Goal: Information Seeking & Learning: Learn about a topic

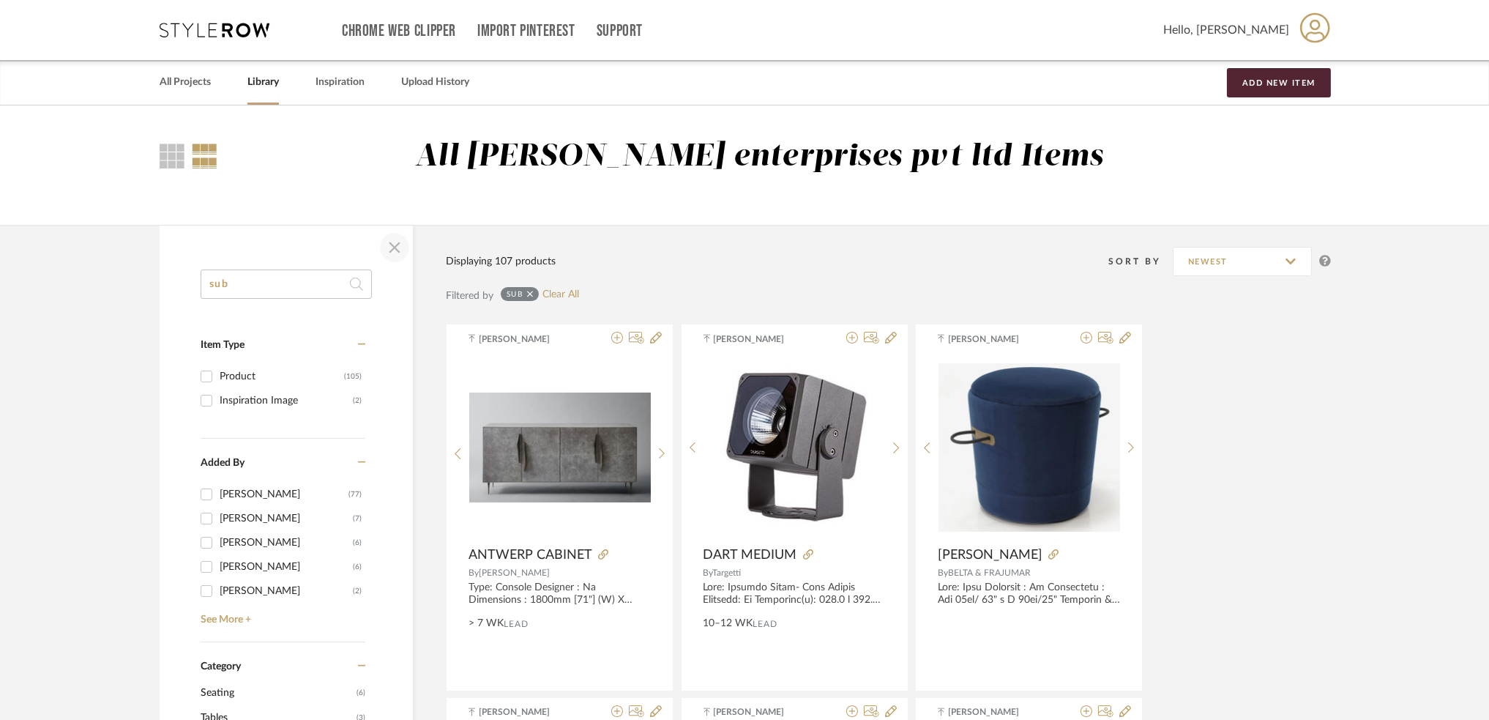
type input "sub"
click at [399, 247] on span "button" at bounding box center [394, 247] width 35 height 35
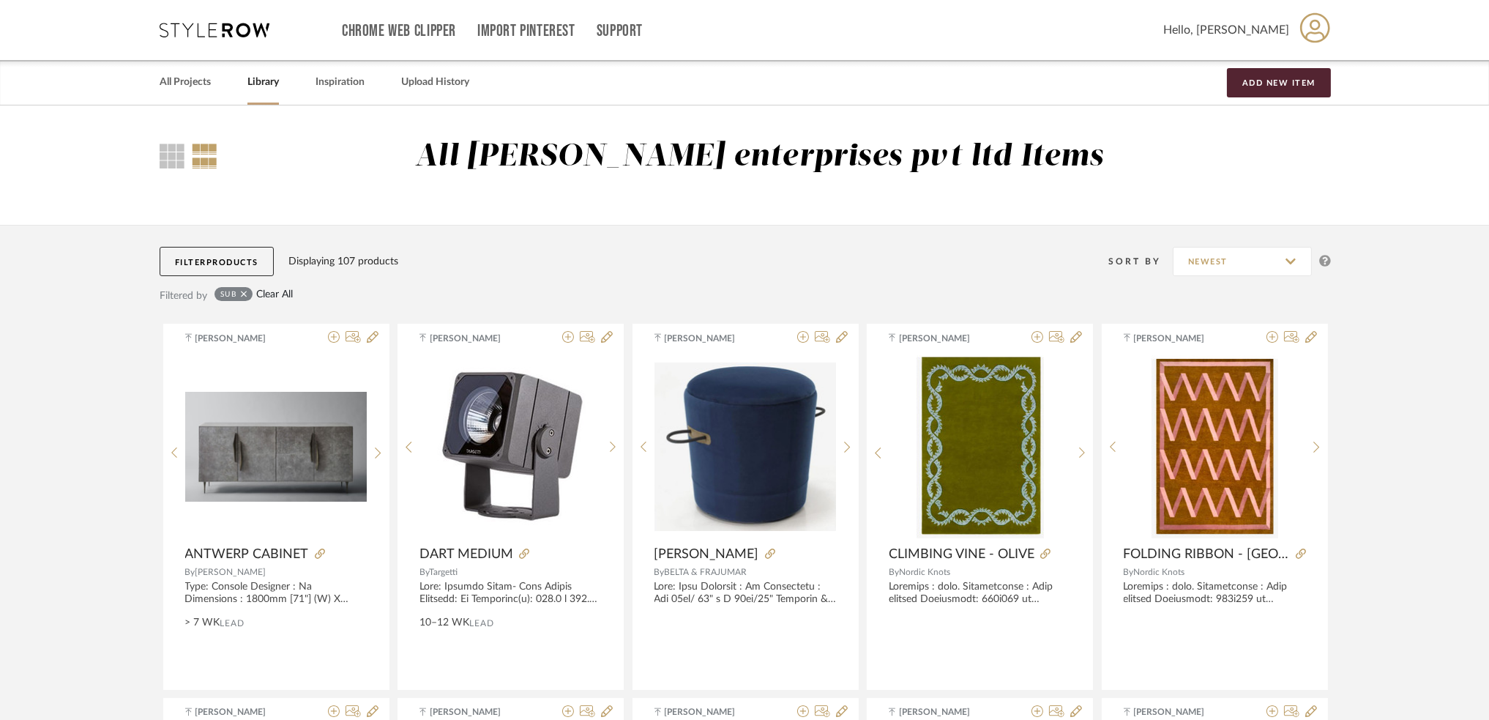
click at [293, 290] on link "Clear All" at bounding box center [274, 294] width 37 height 12
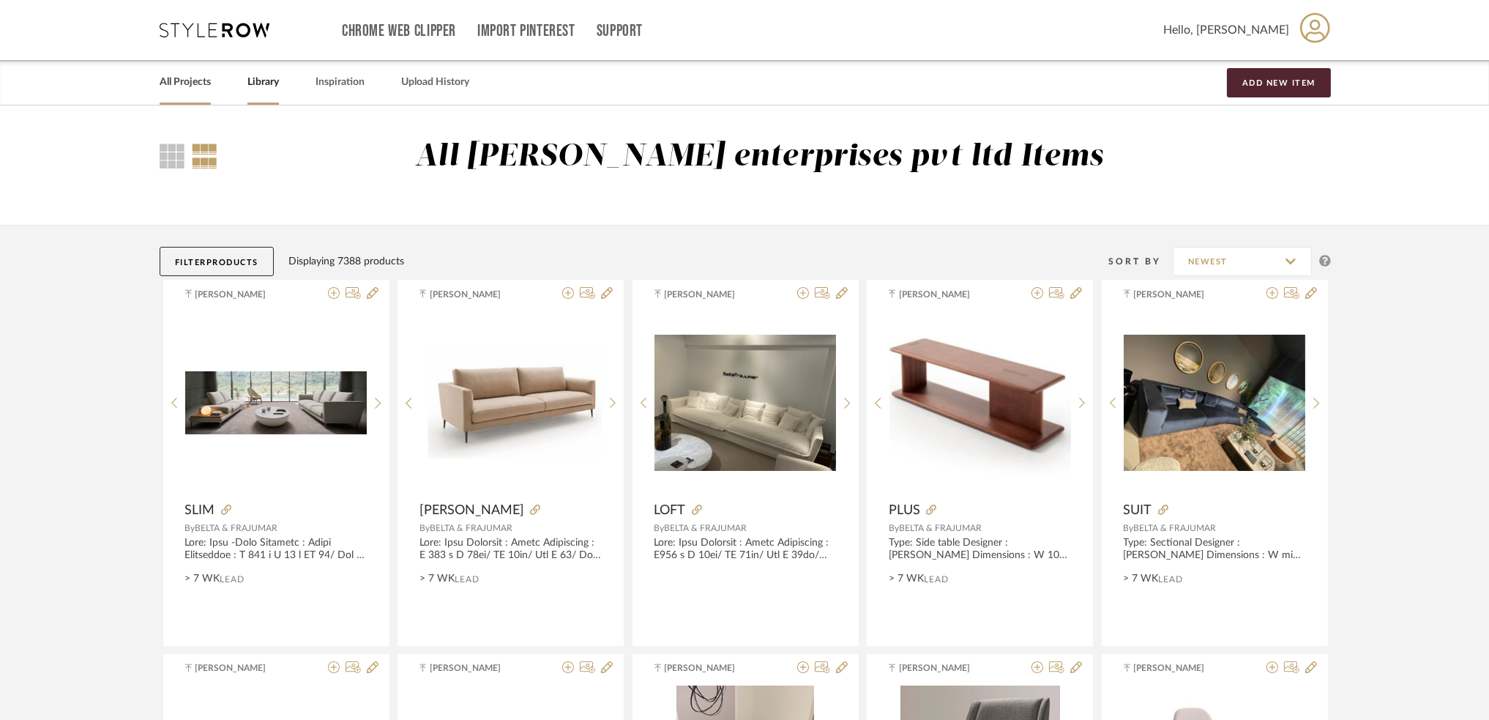
click at [193, 84] on link "All Projects" at bounding box center [185, 82] width 51 height 20
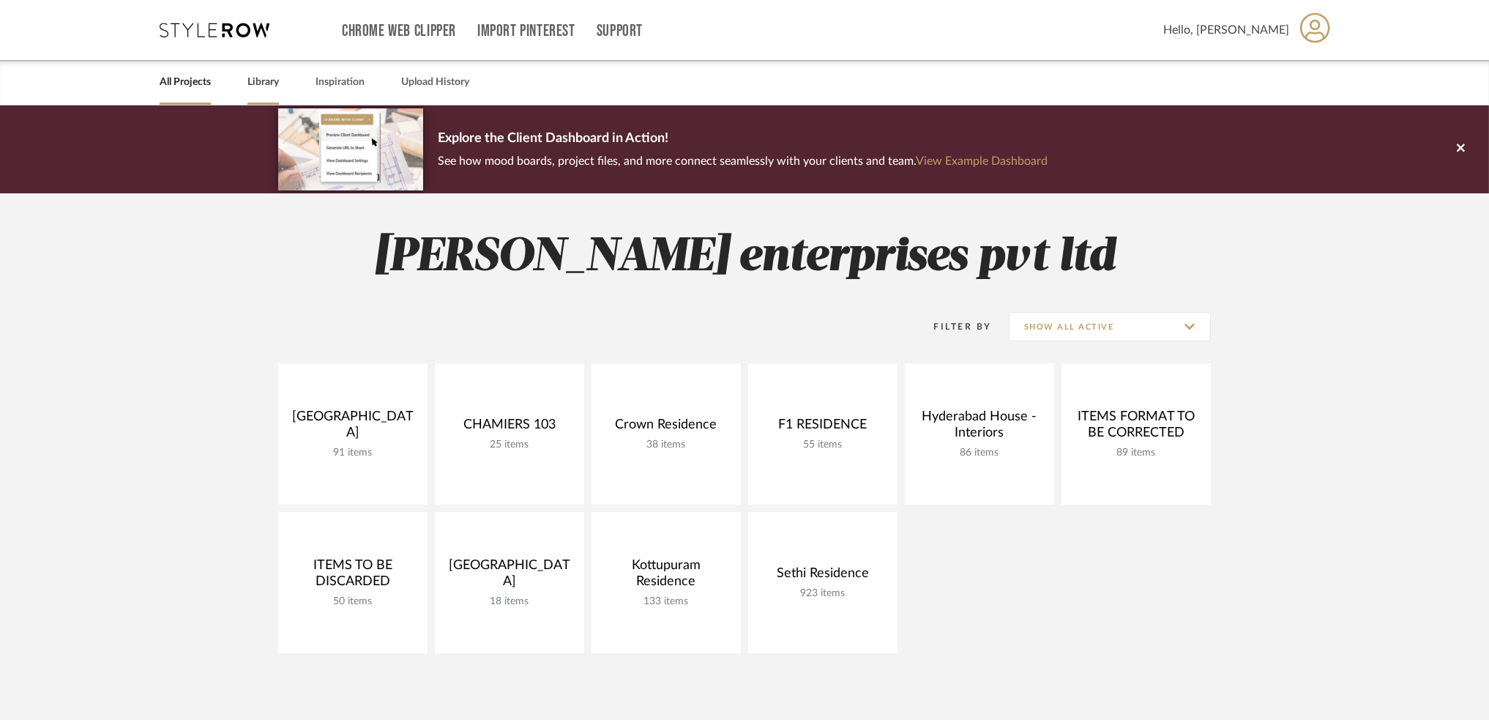
click at [272, 85] on link "Library" at bounding box center [262, 82] width 31 height 20
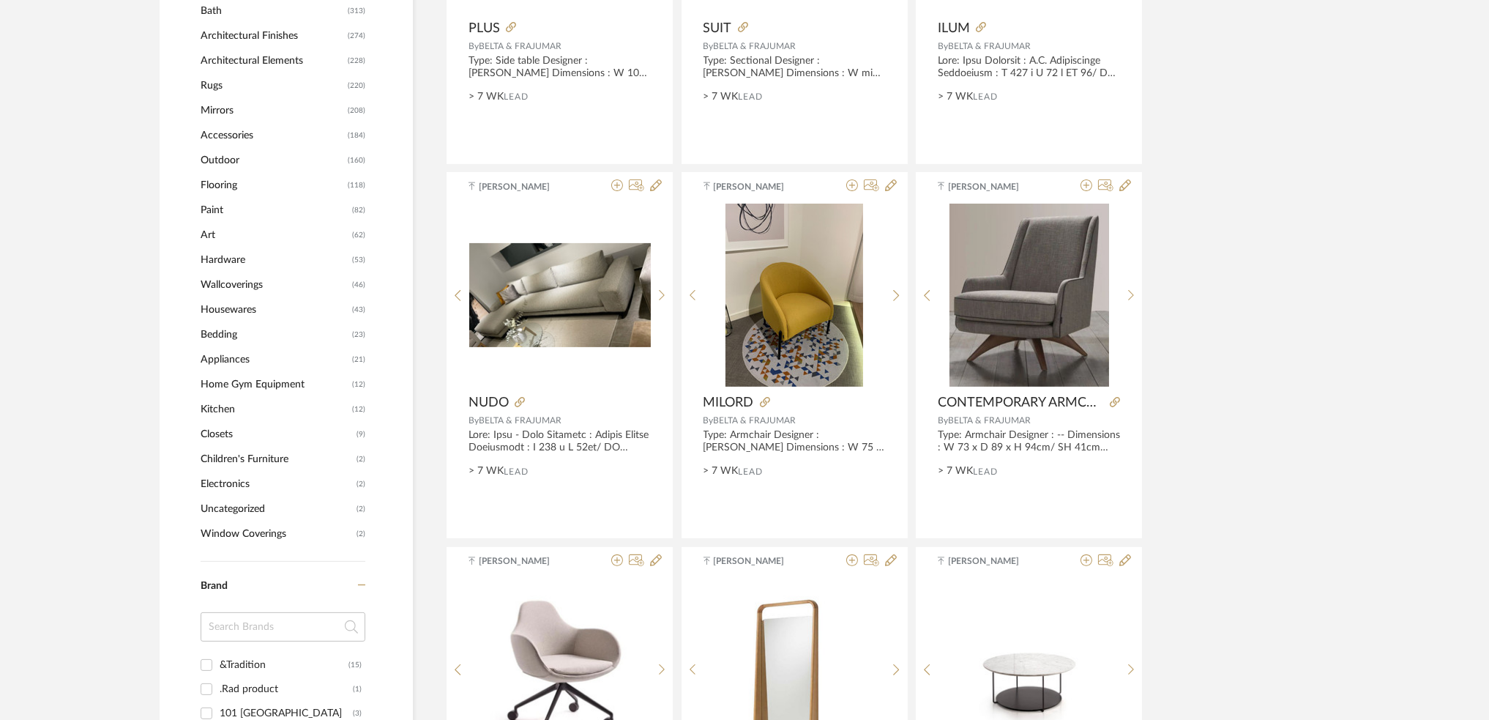
scroll to position [1073, 0]
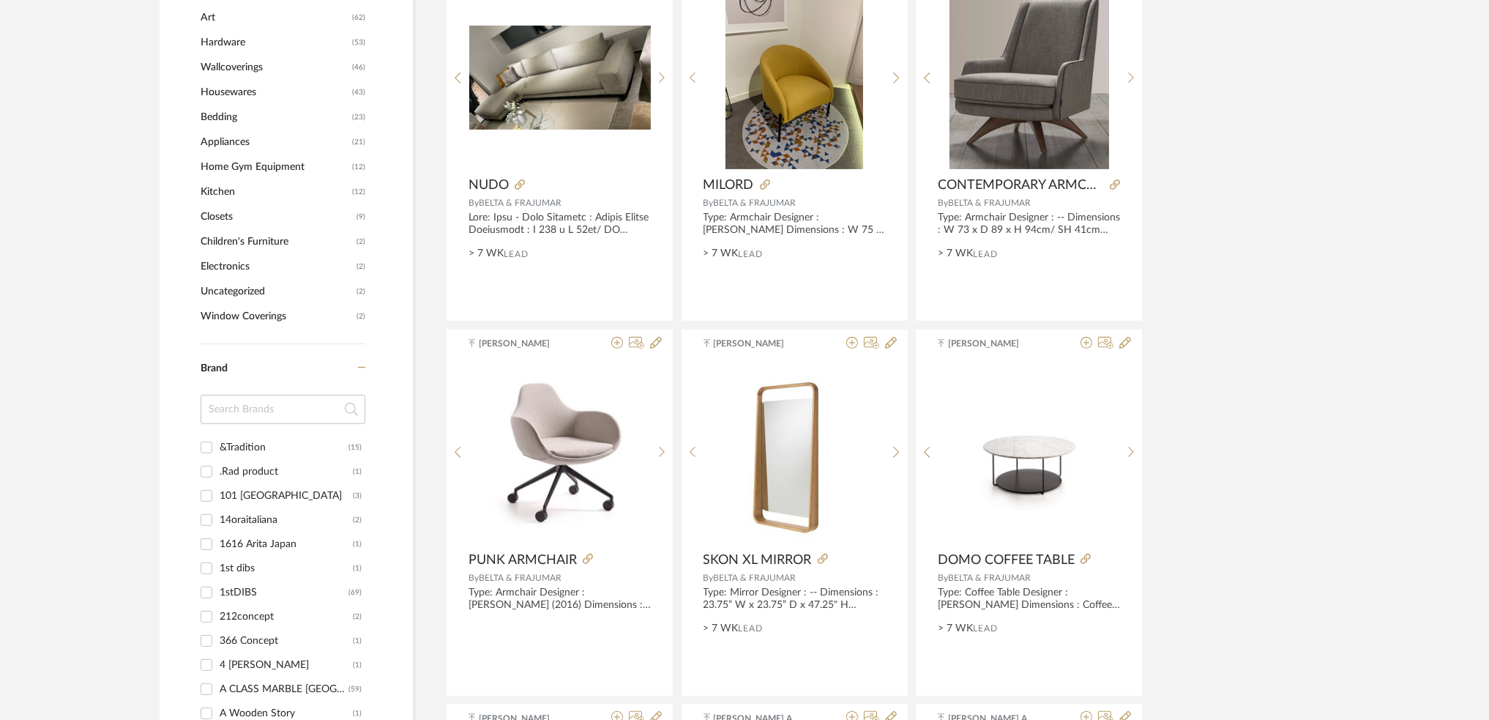
click at [215, 144] on span "Appliances" at bounding box center [275, 142] width 148 height 25
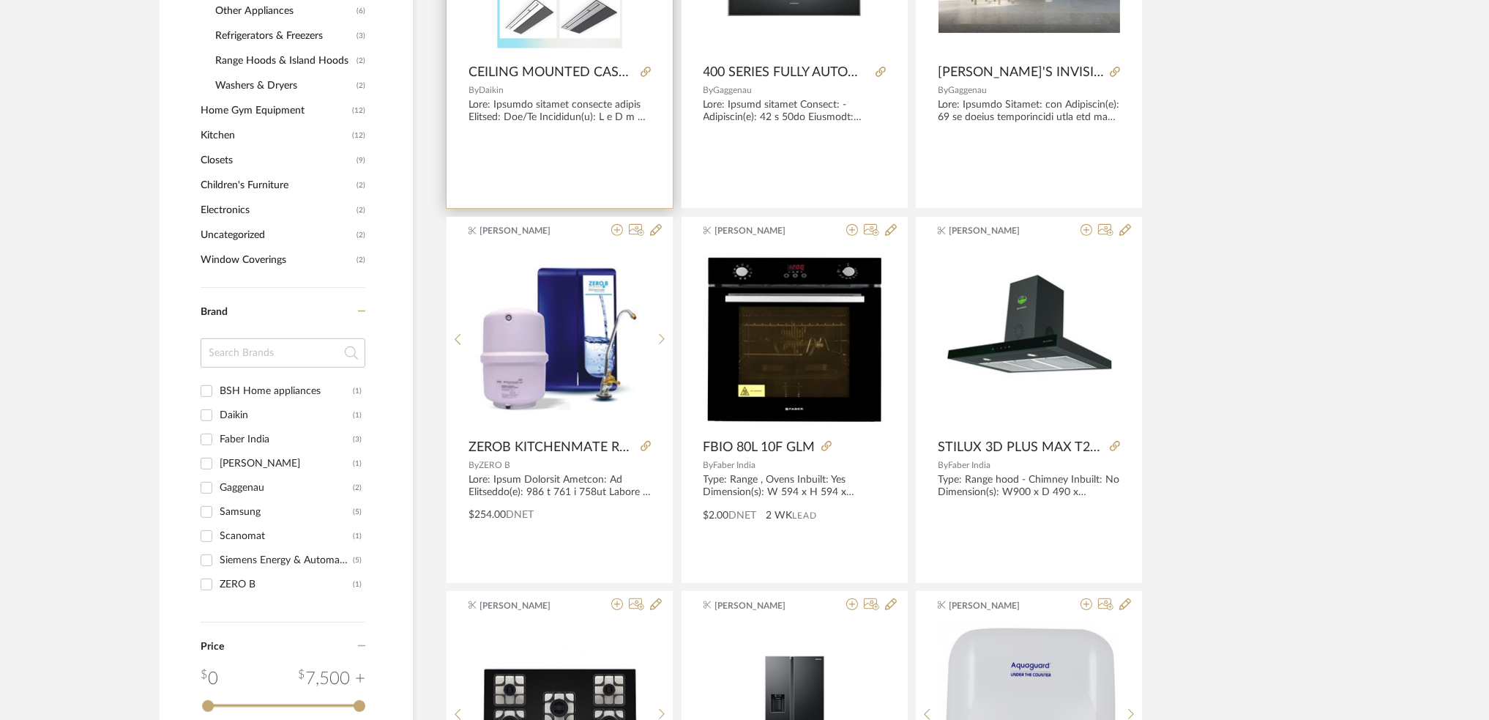
scroll to position [1364, 0]
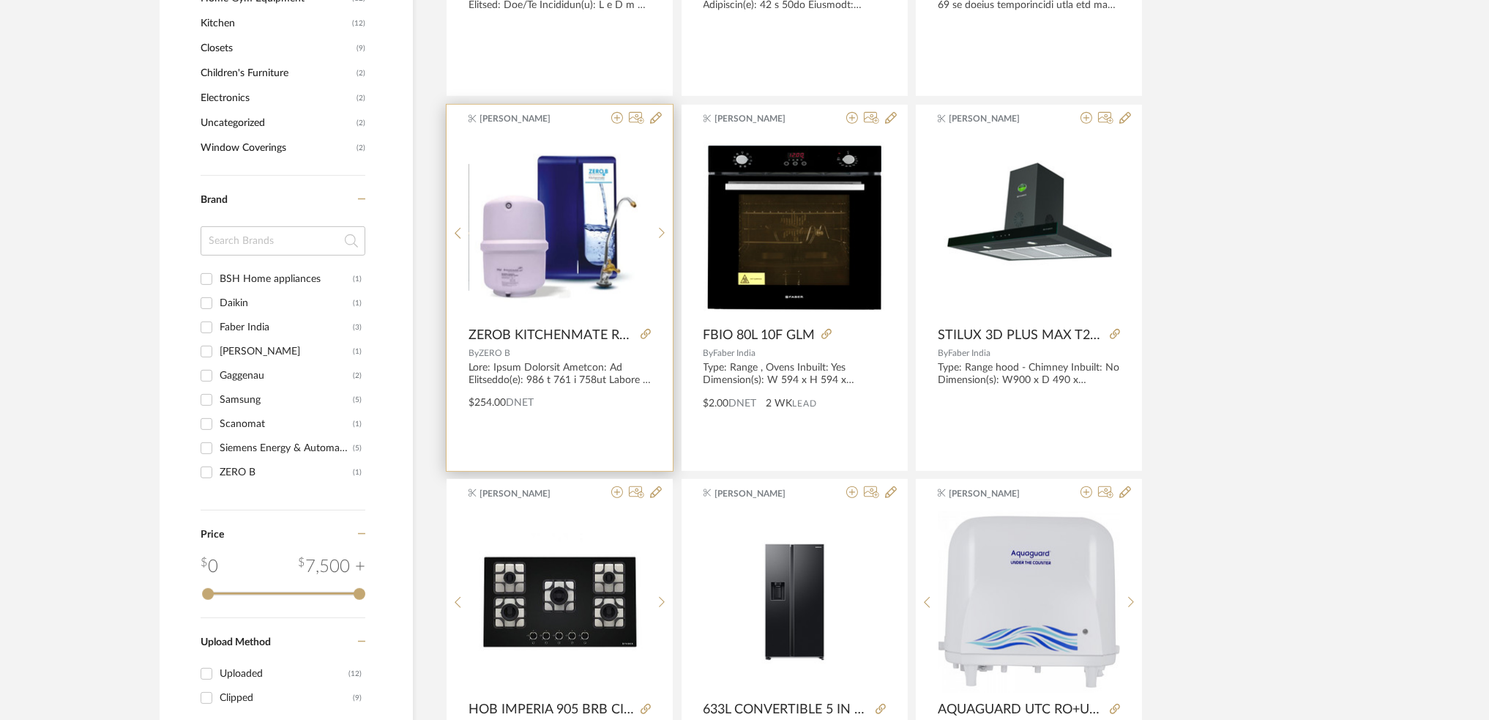
drag, startPoint x: 555, startPoint y: 332, endPoint x: 526, endPoint y: 352, distance: 35.3
click at [526, 352] on div "By ZERO B" at bounding box center [560, 353] width 182 height 10
click at [643, 331] on icon at bounding box center [646, 334] width 10 height 10
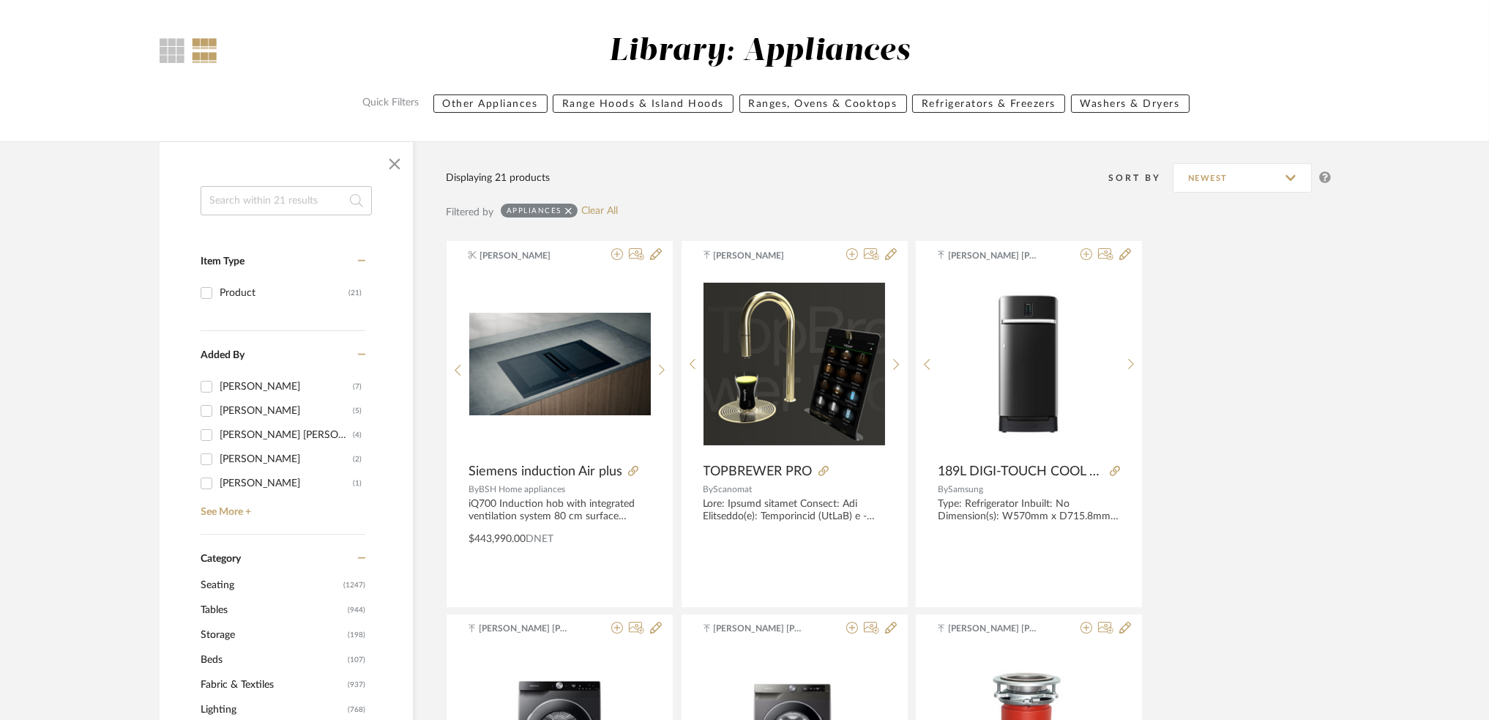
scroll to position [0, 0]
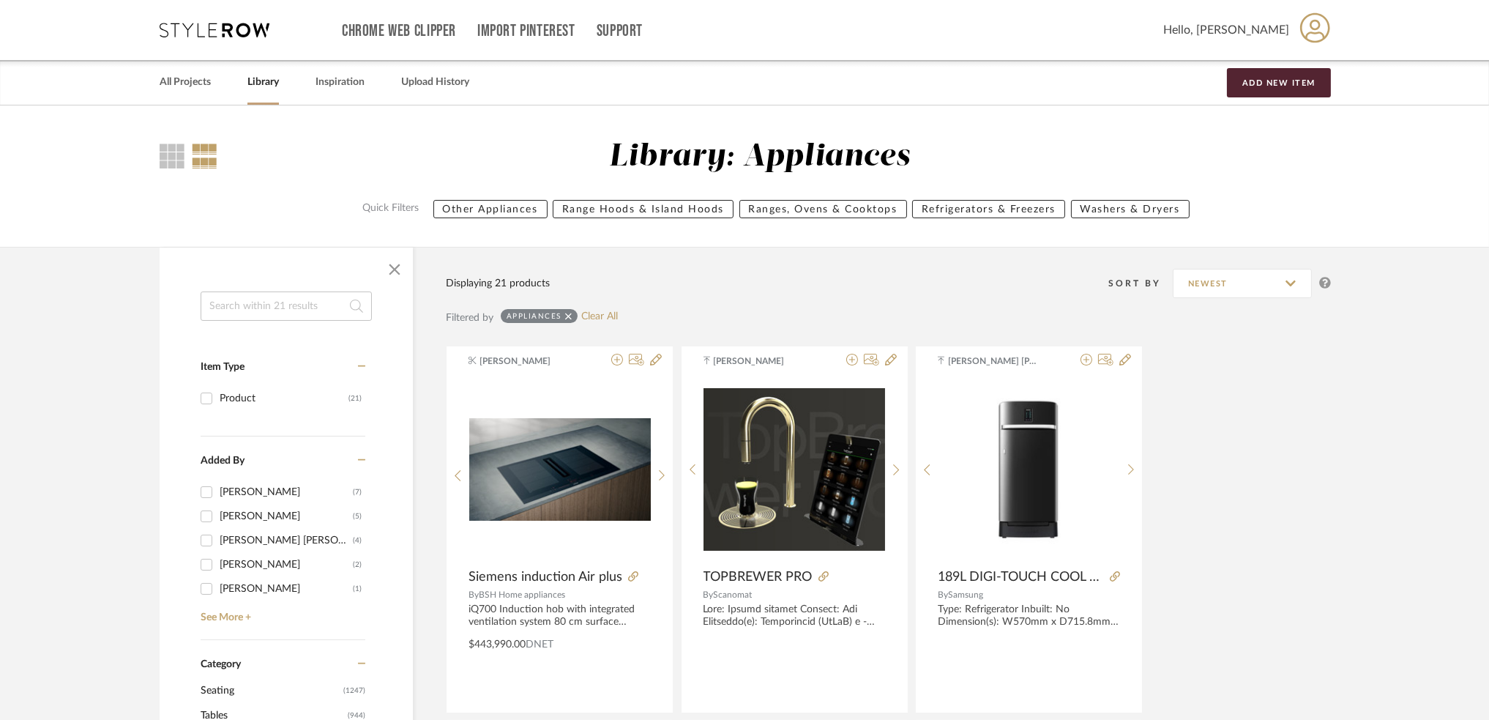
click at [245, 303] on input at bounding box center [286, 305] width 171 height 29
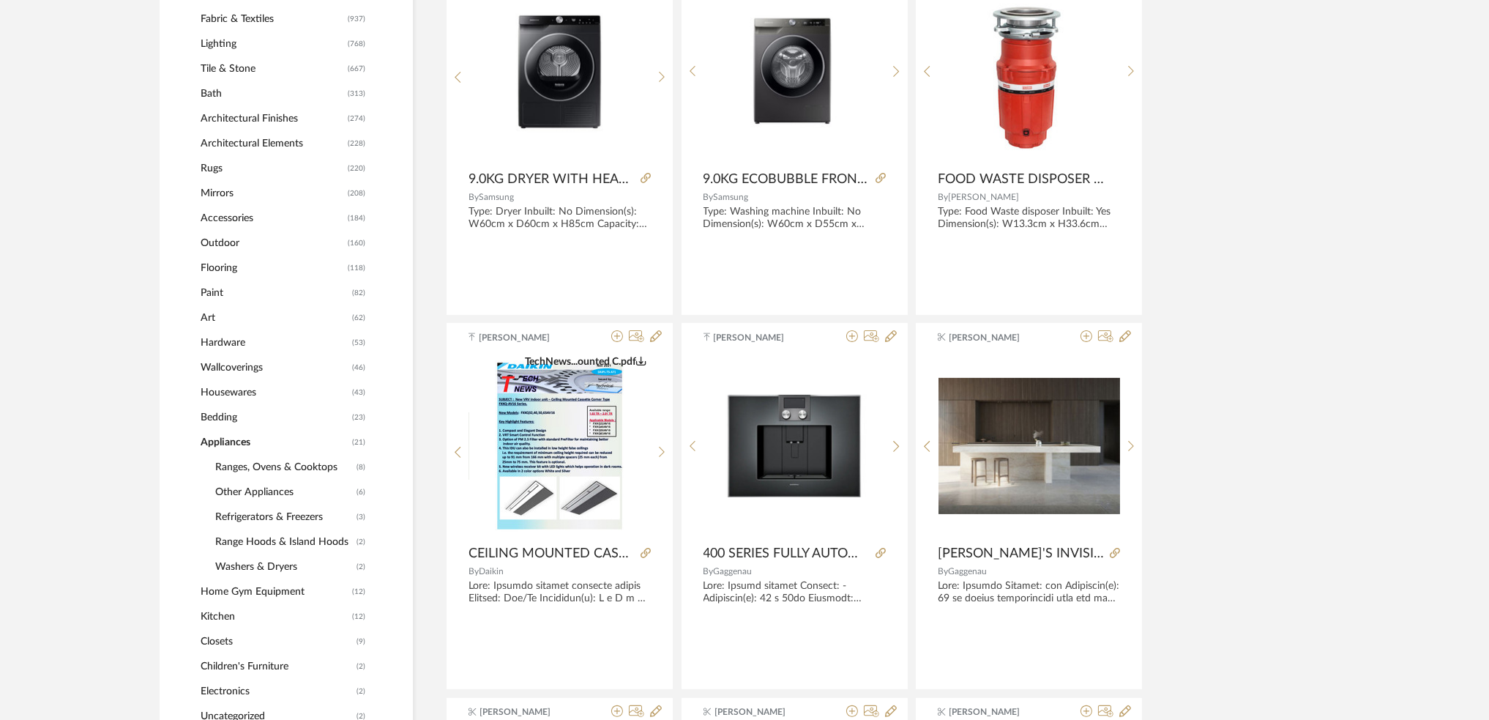
scroll to position [781, 0]
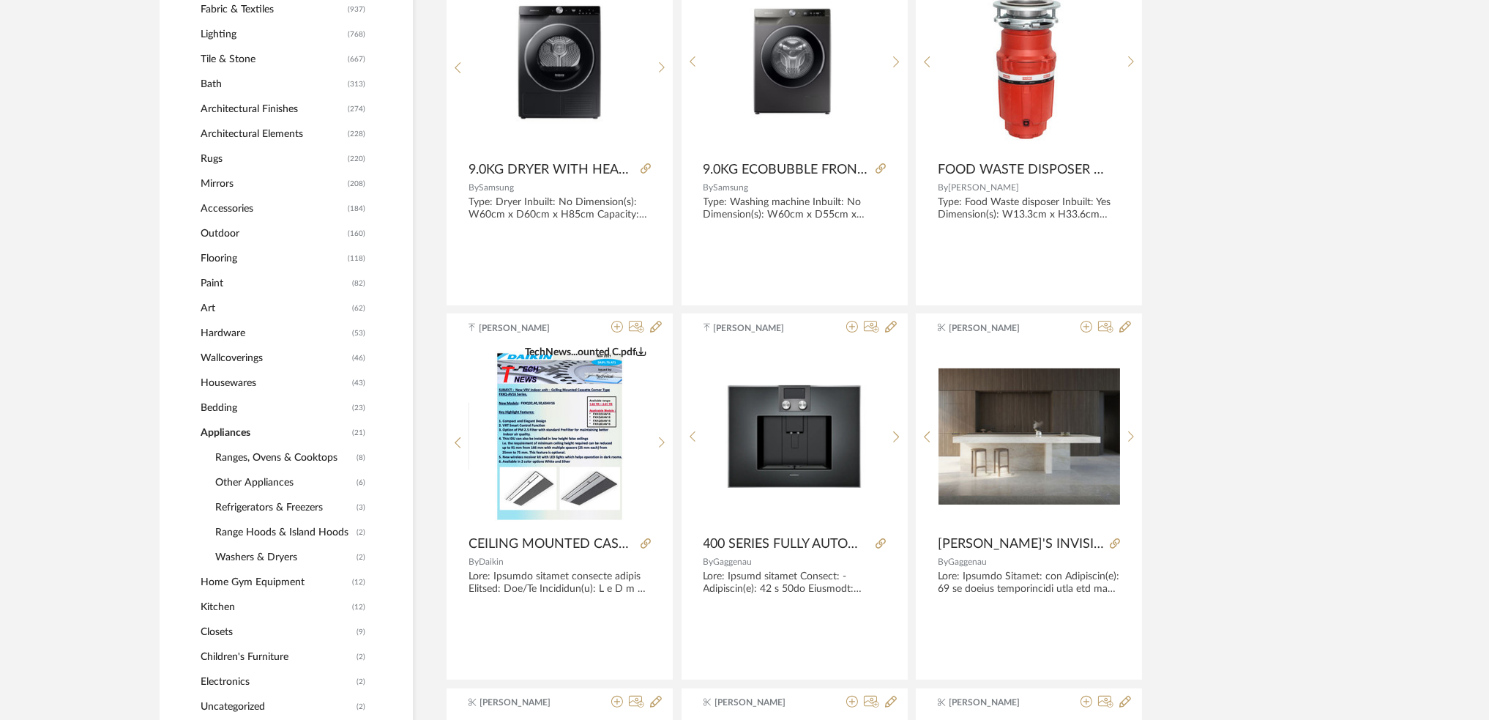
click at [258, 502] on span "Refrigerators & Freezers" at bounding box center [284, 507] width 138 height 25
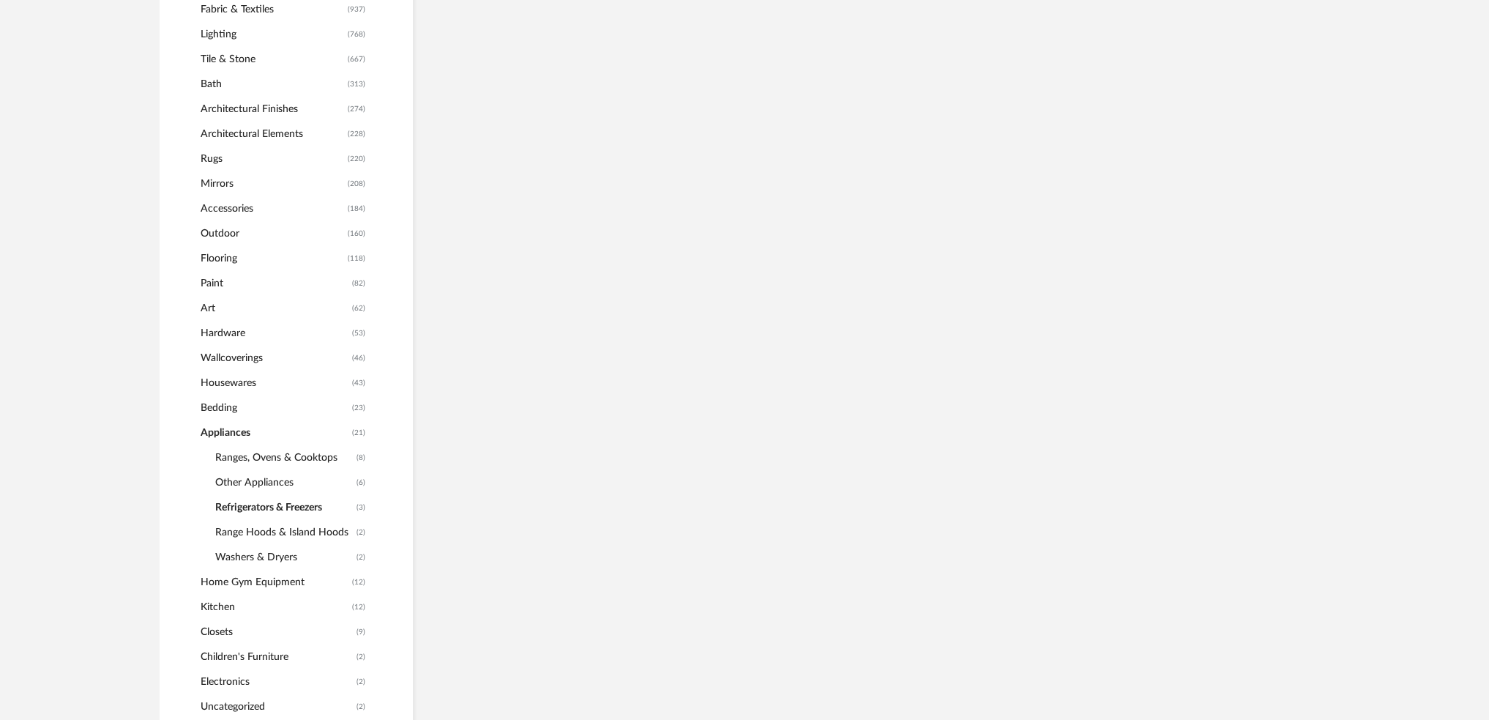
scroll to position [719, 0]
click at [237, 480] on span "Other Appliances" at bounding box center [284, 482] width 138 height 25
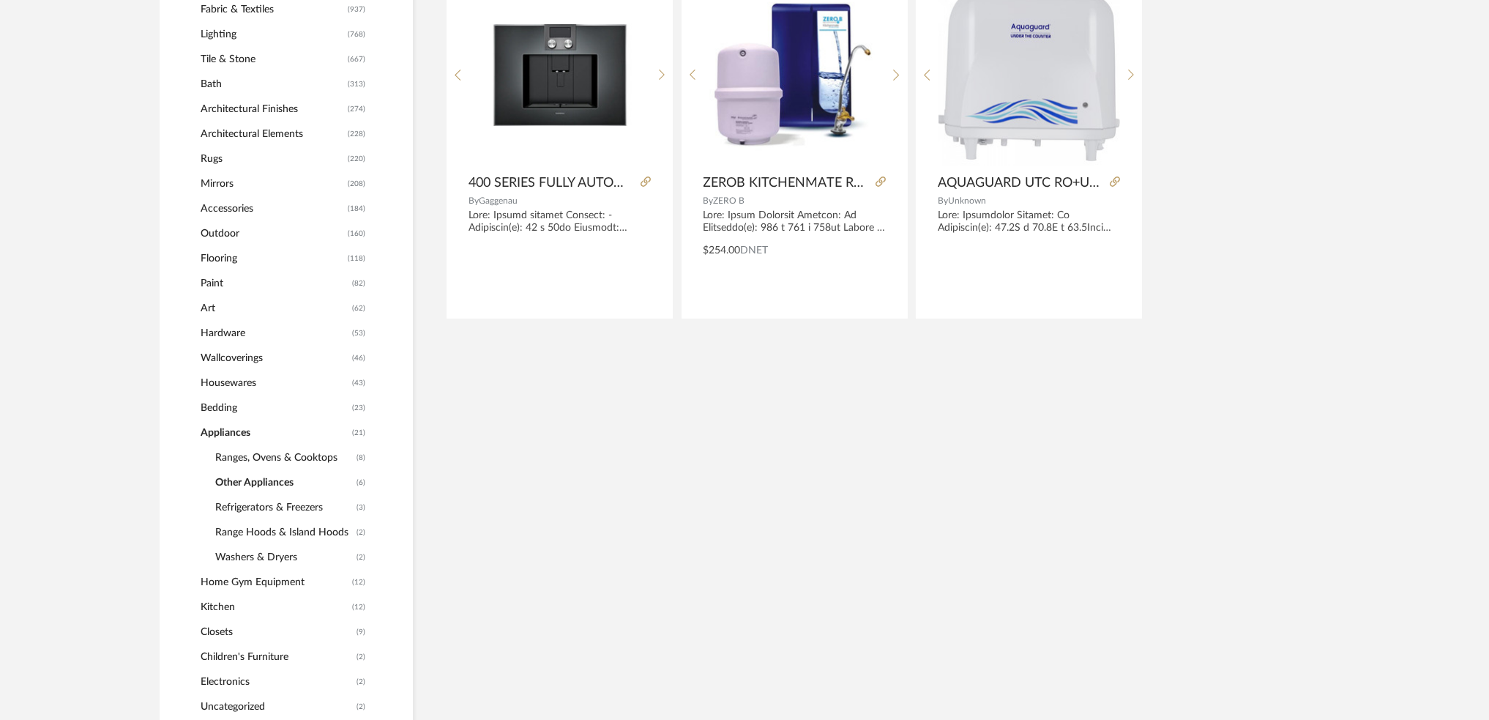
click at [239, 456] on span "Ranges, Ovens & Cooktops" at bounding box center [284, 457] width 138 height 25
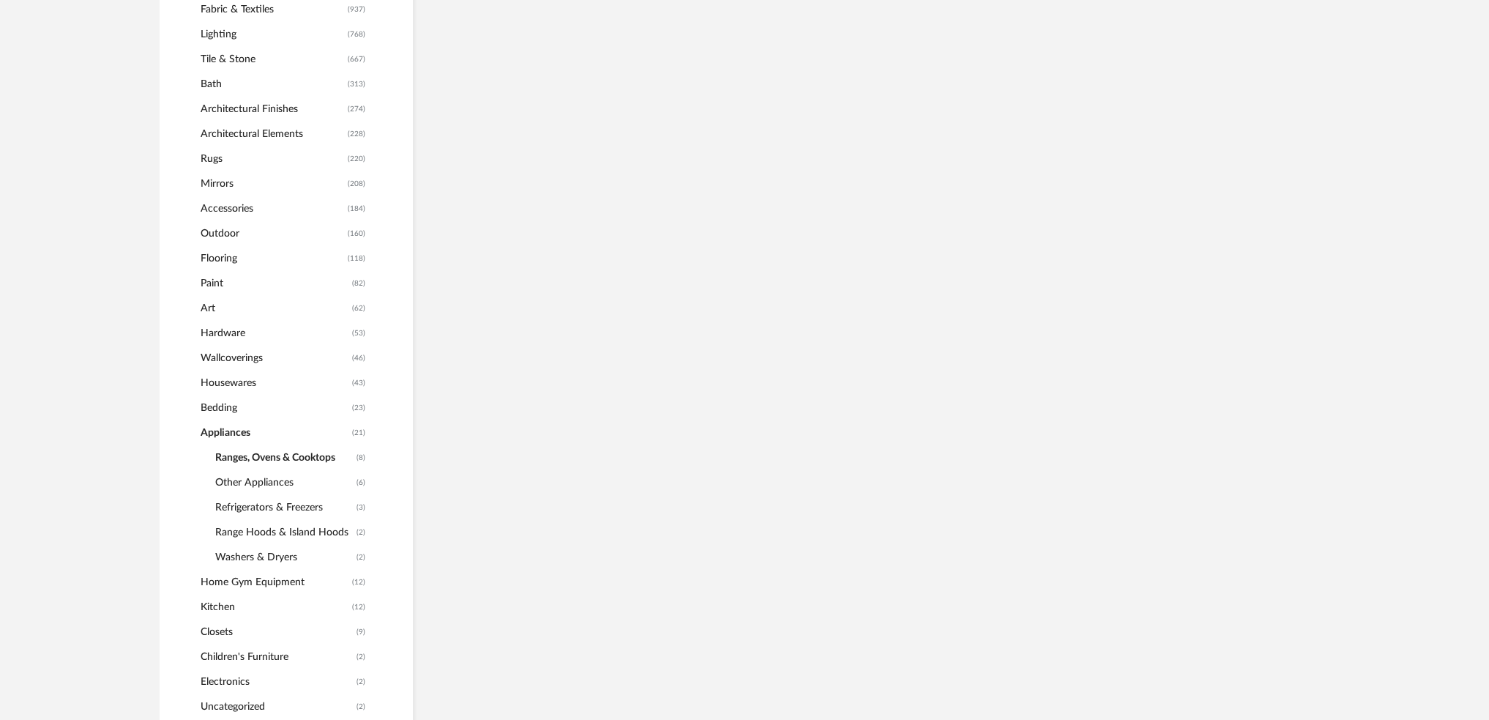
scroll to position [743, 0]
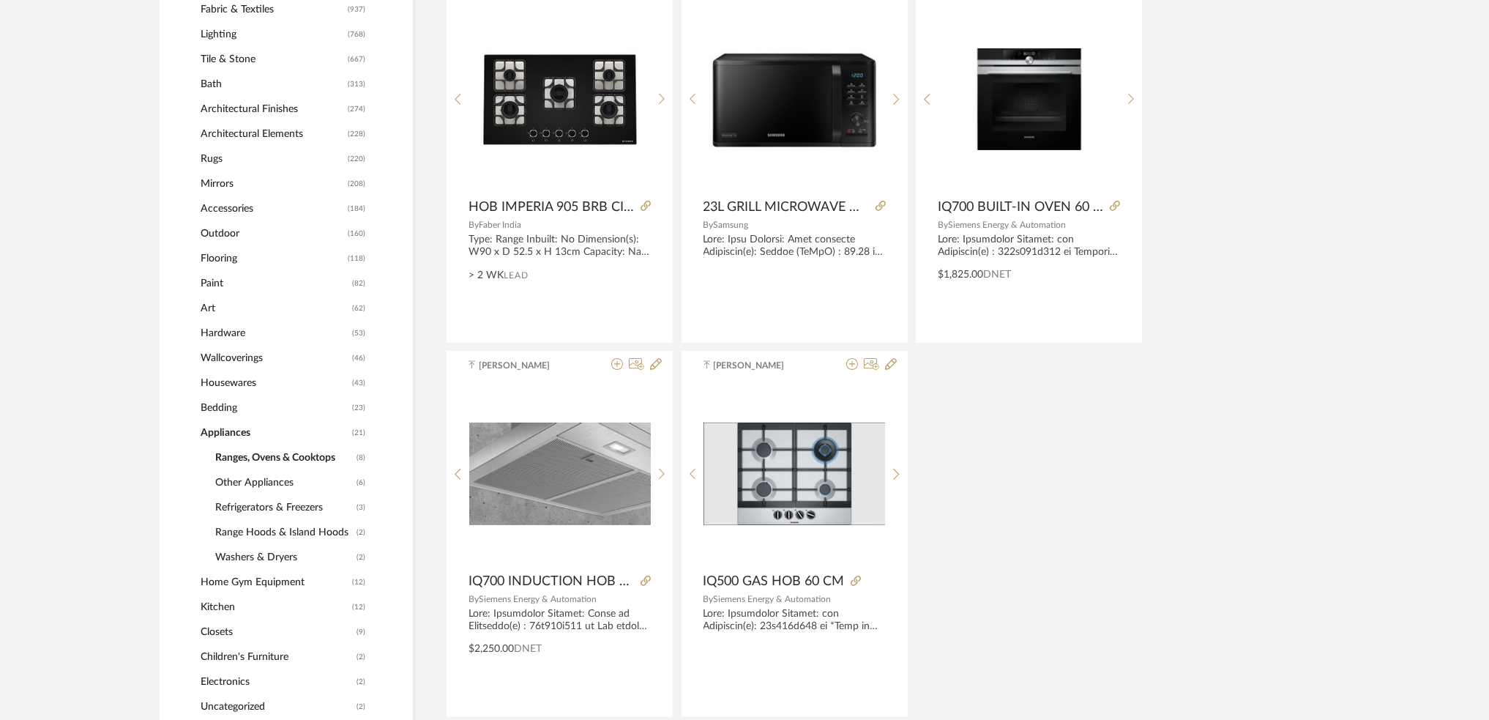
click at [234, 505] on span "Refrigerators & Freezers" at bounding box center [284, 507] width 138 height 25
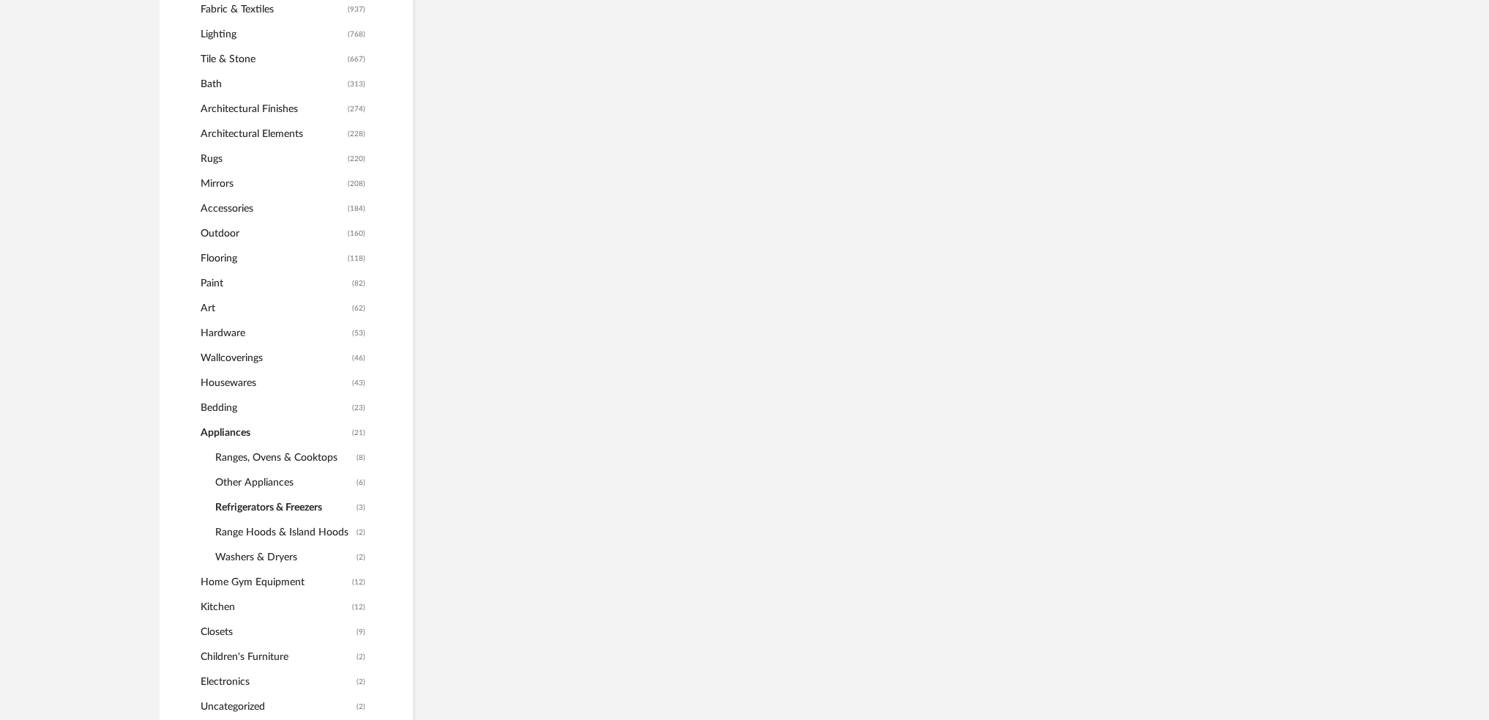
scroll to position [719, 0]
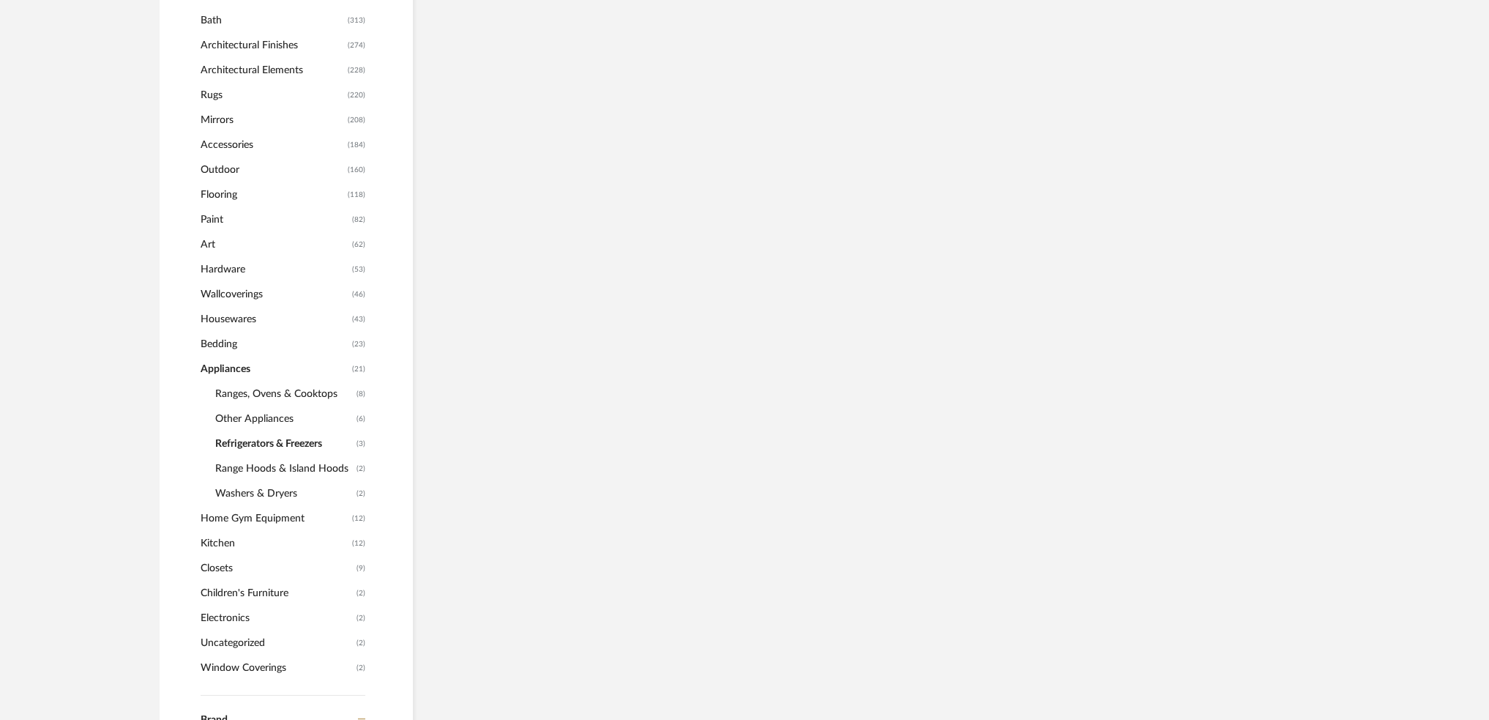
scroll to position [816, 0]
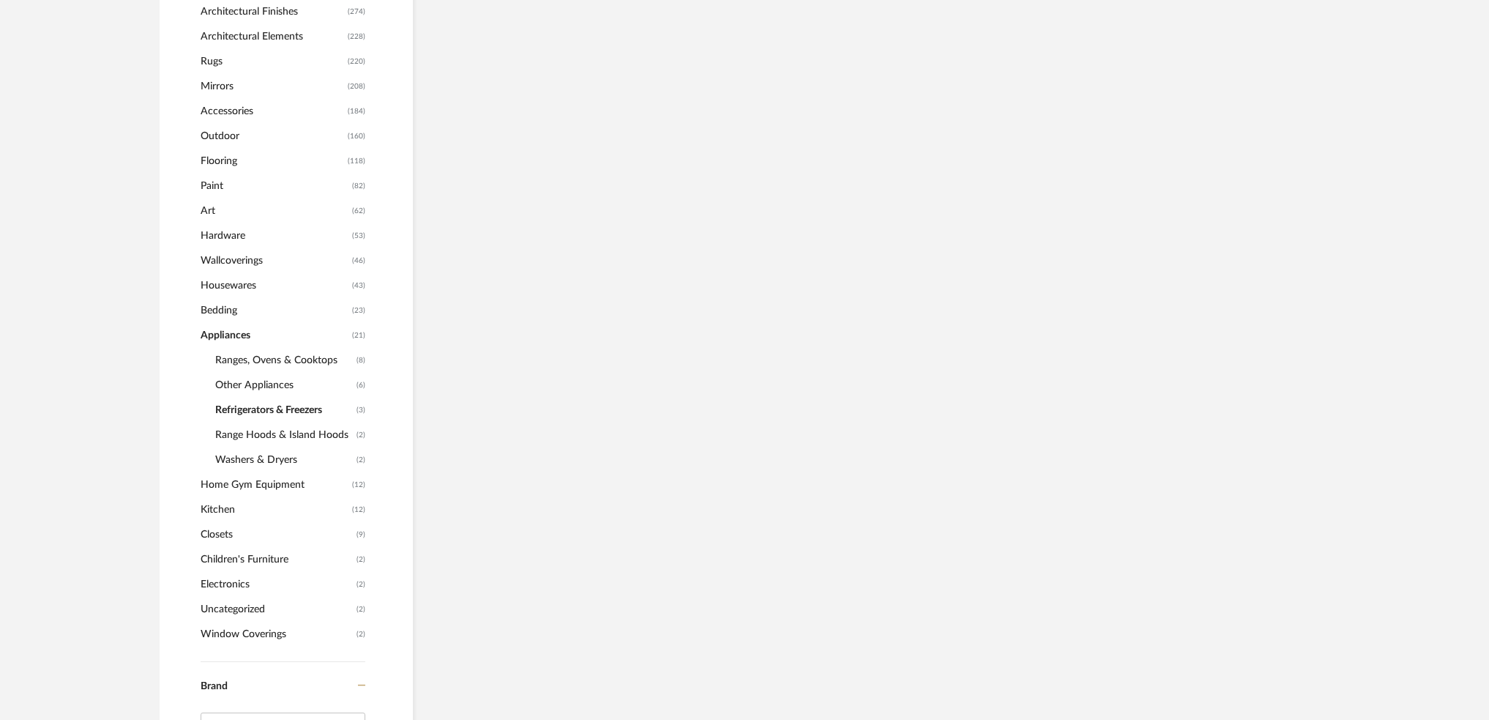
click at [287, 429] on span "Range Hoods & Island Hoods" at bounding box center [284, 434] width 138 height 25
click at [286, 413] on span "Refrigerators & Freezers" at bounding box center [284, 410] width 138 height 25
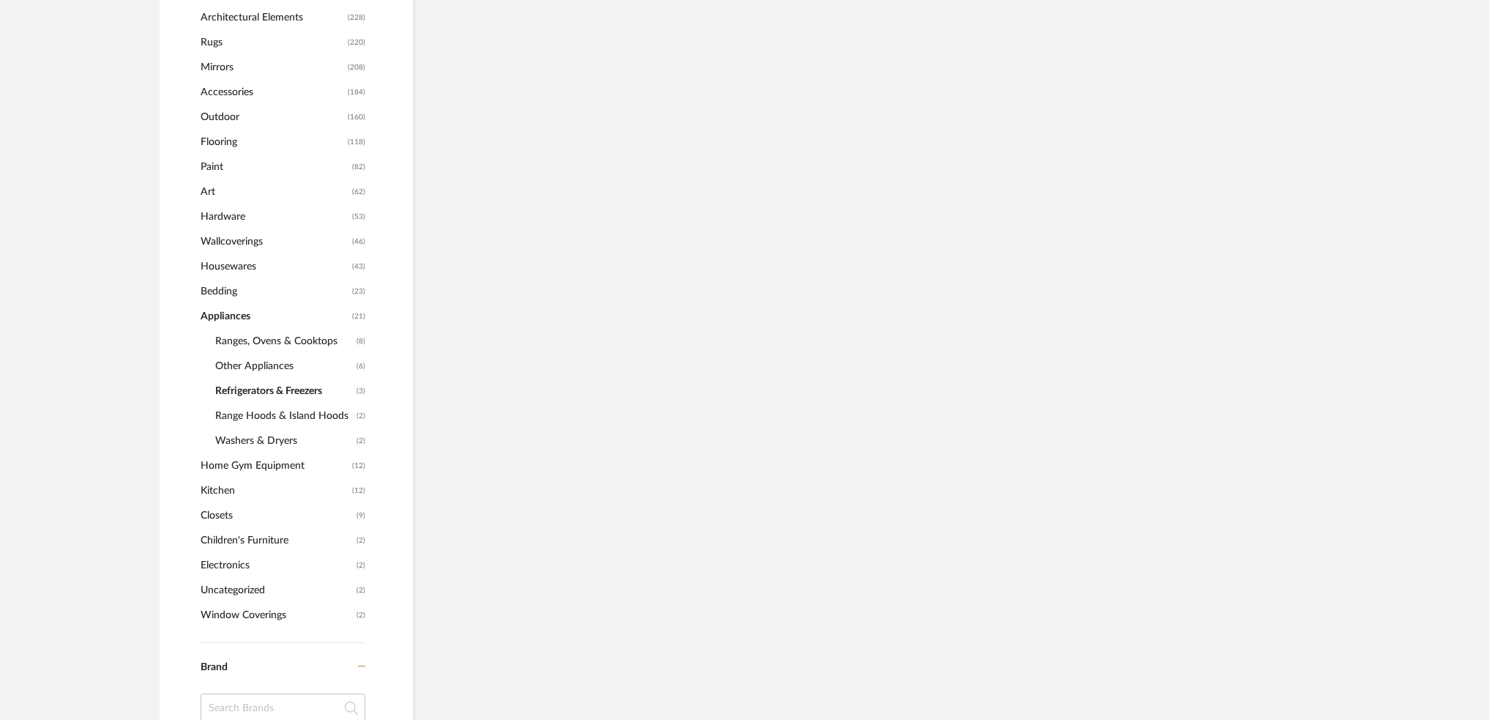
scroll to position [231, 0]
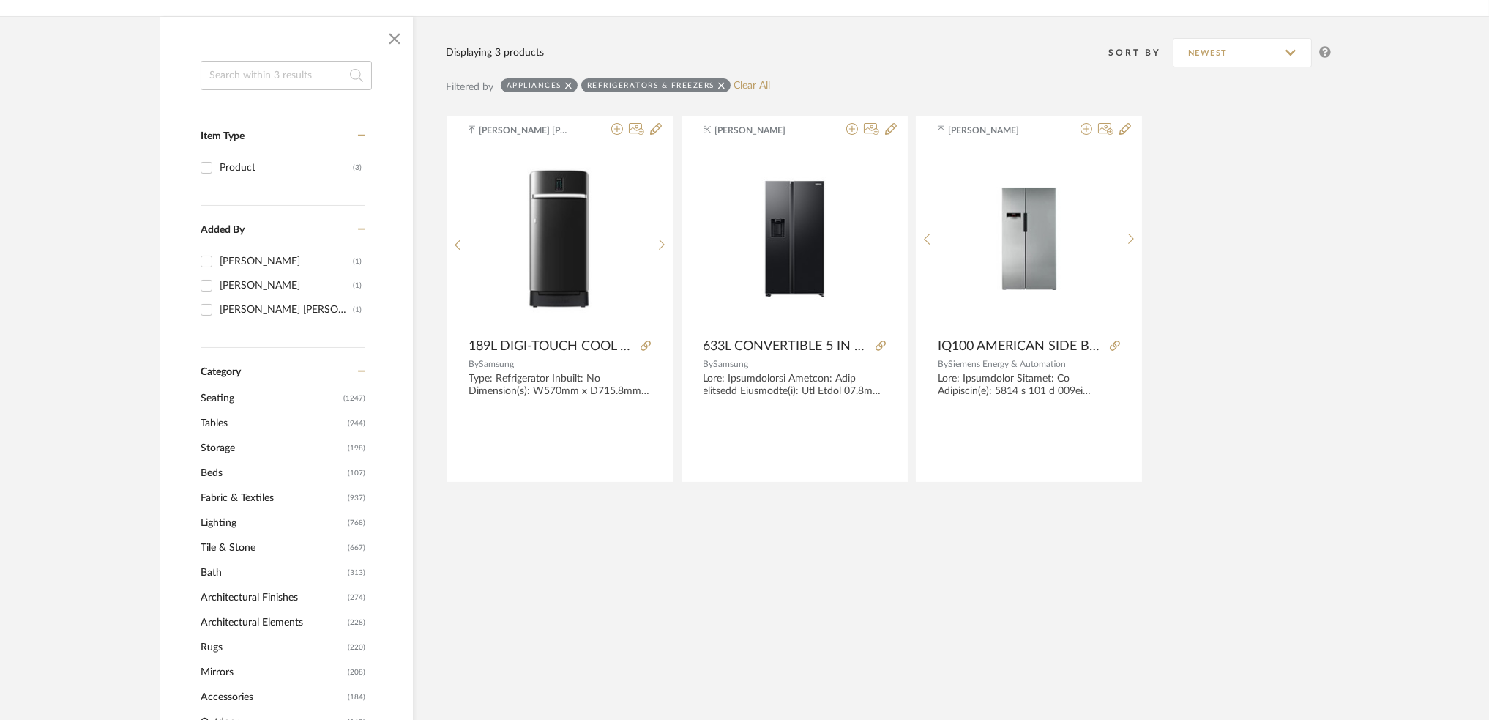
click at [269, 80] on input at bounding box center [286, 75] width 171 height 29
click at [768, 81] on link "Clear All" at bounding box center [752, 86] width 37 height 12
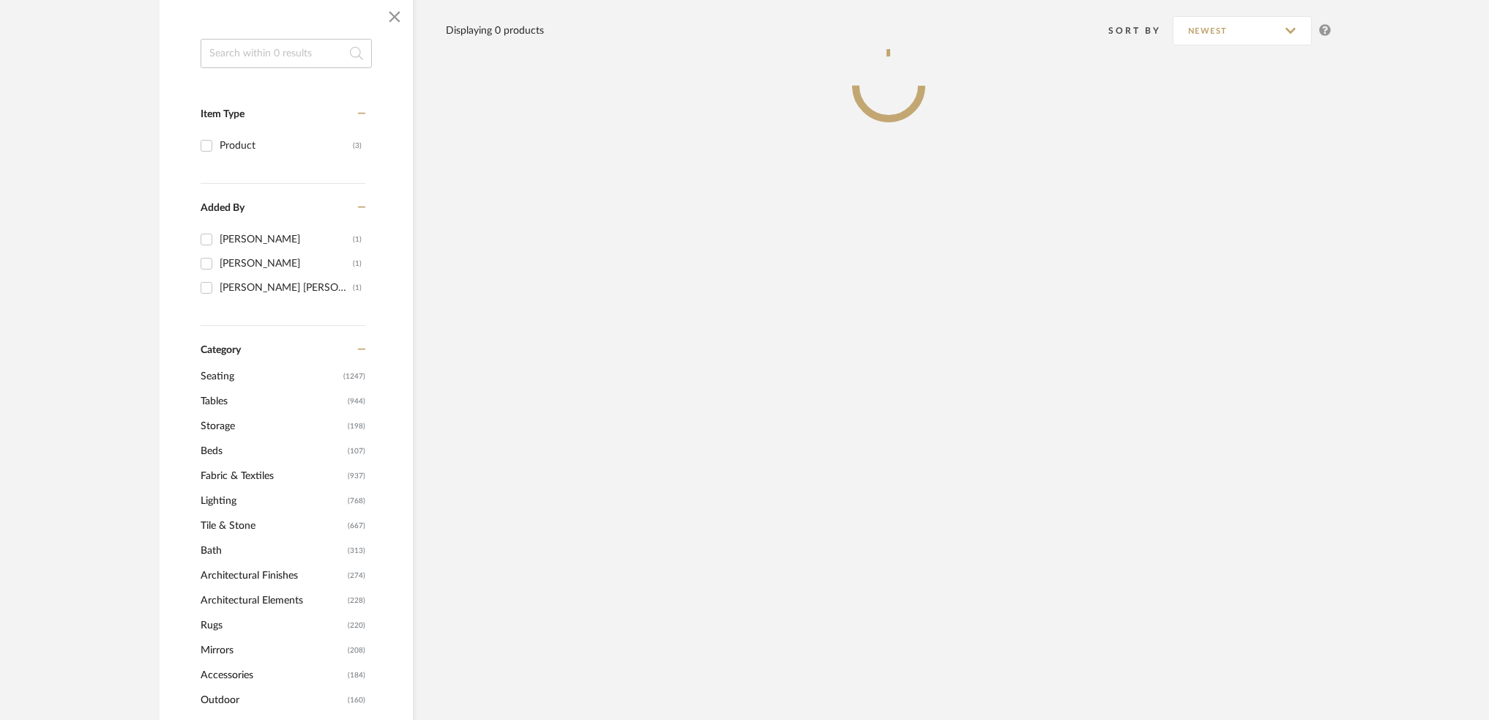
click at [242, 51] on input at bounding box center [286, 53] width 171 height 29
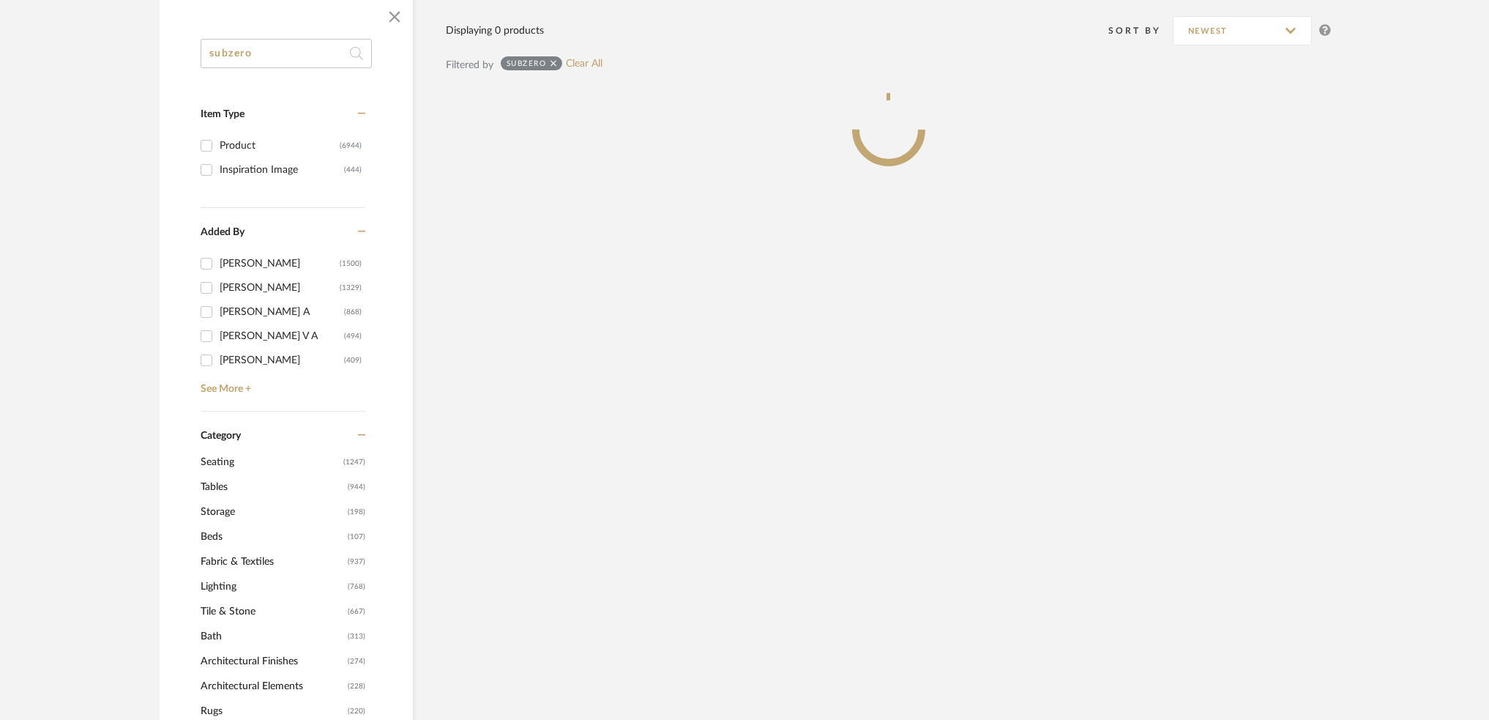
scroll to position [85, 0]
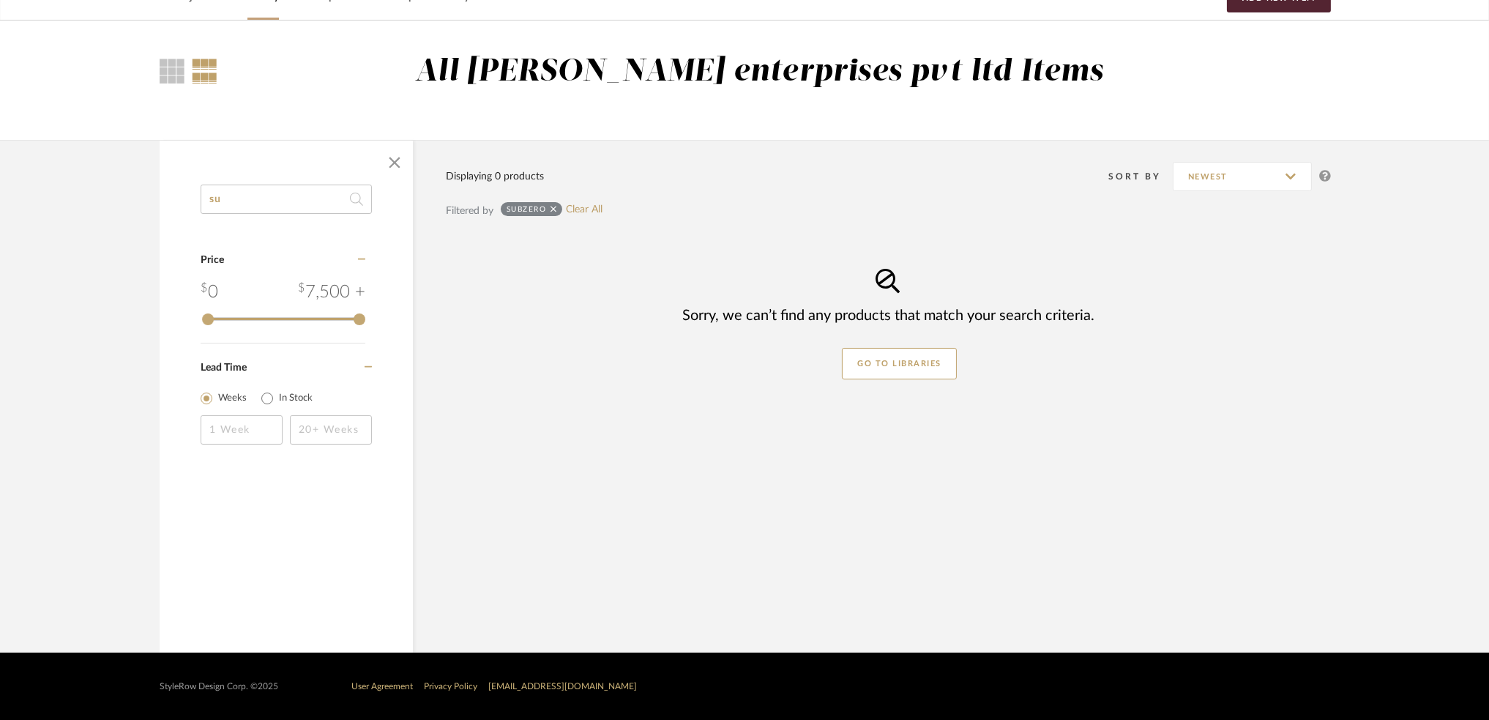
type input "s"
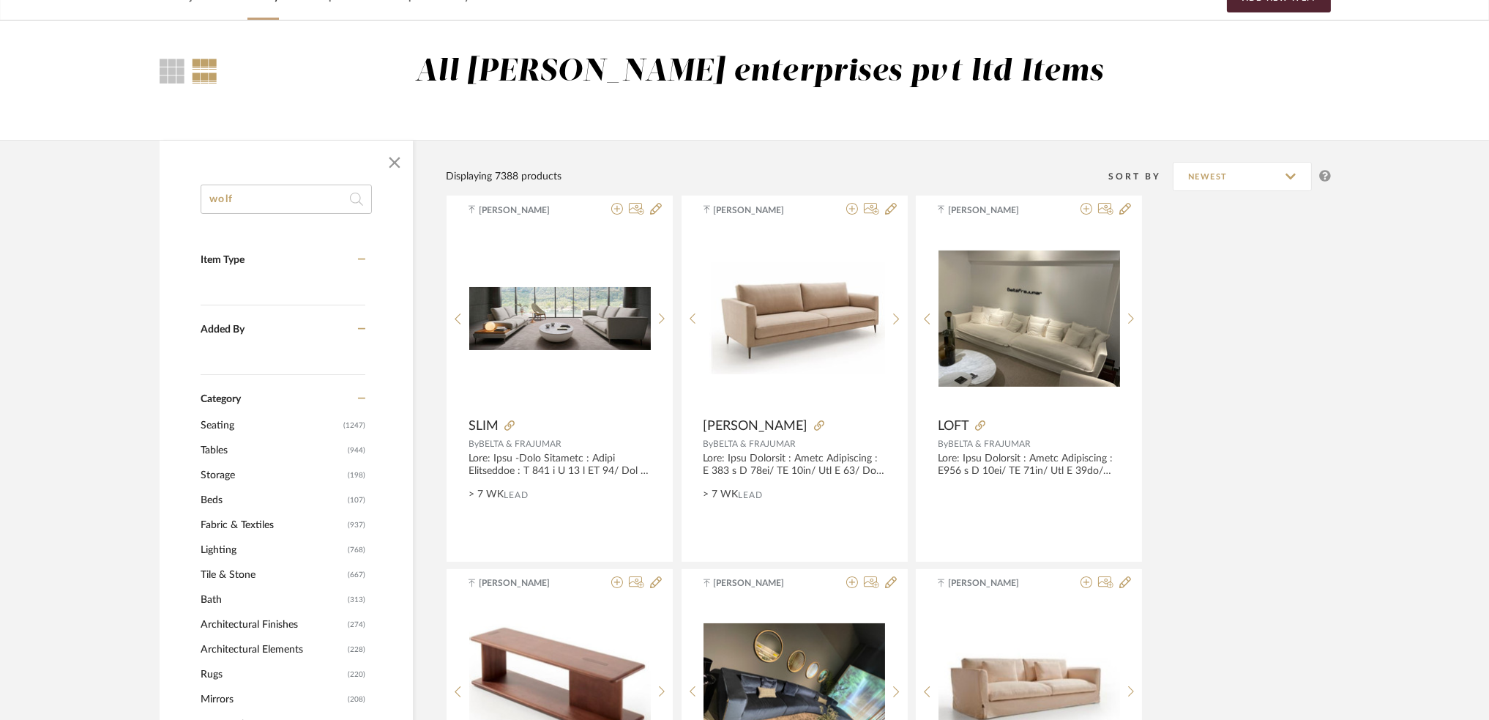
scroll to position [231, 0]
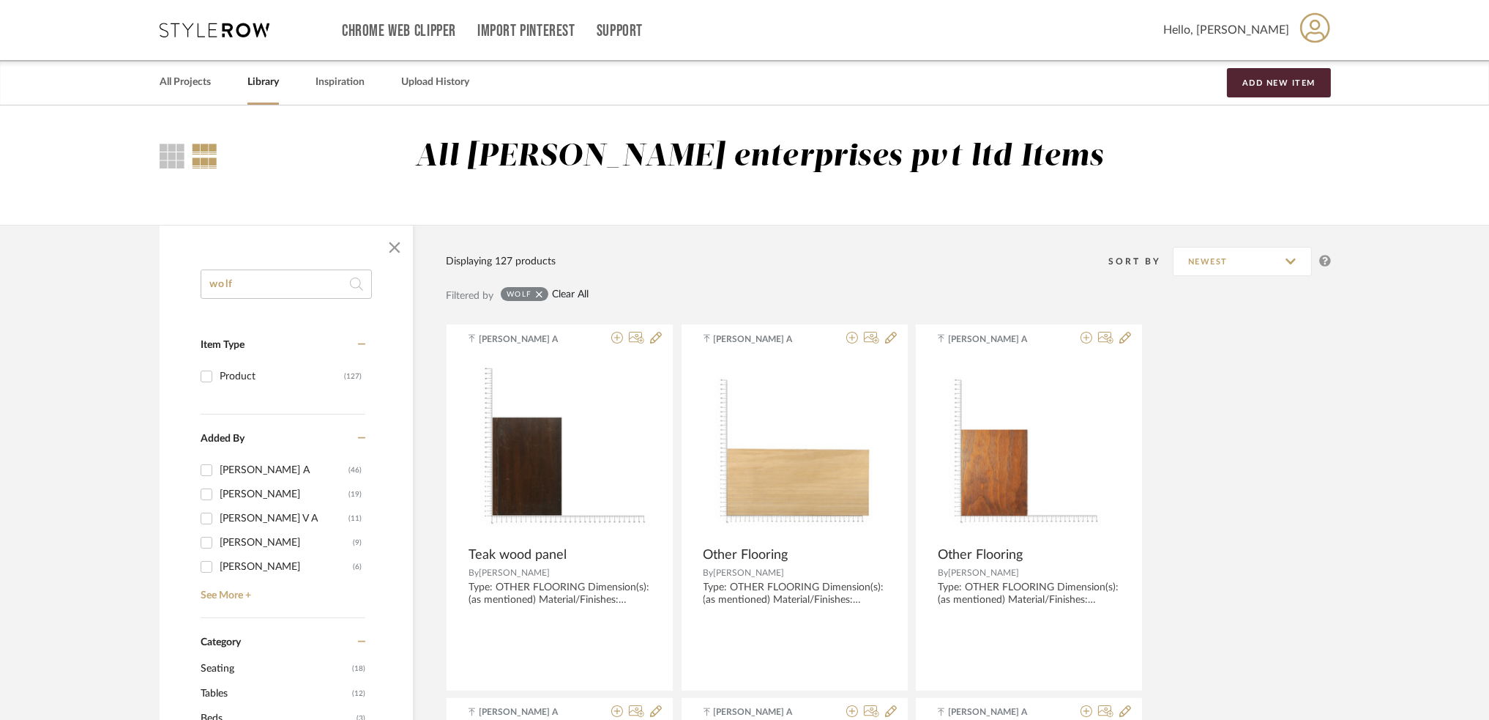
type input "wolf"
click at [578, 295] on link "Clear All" at bounding box center [570, 294] width 37 height 12
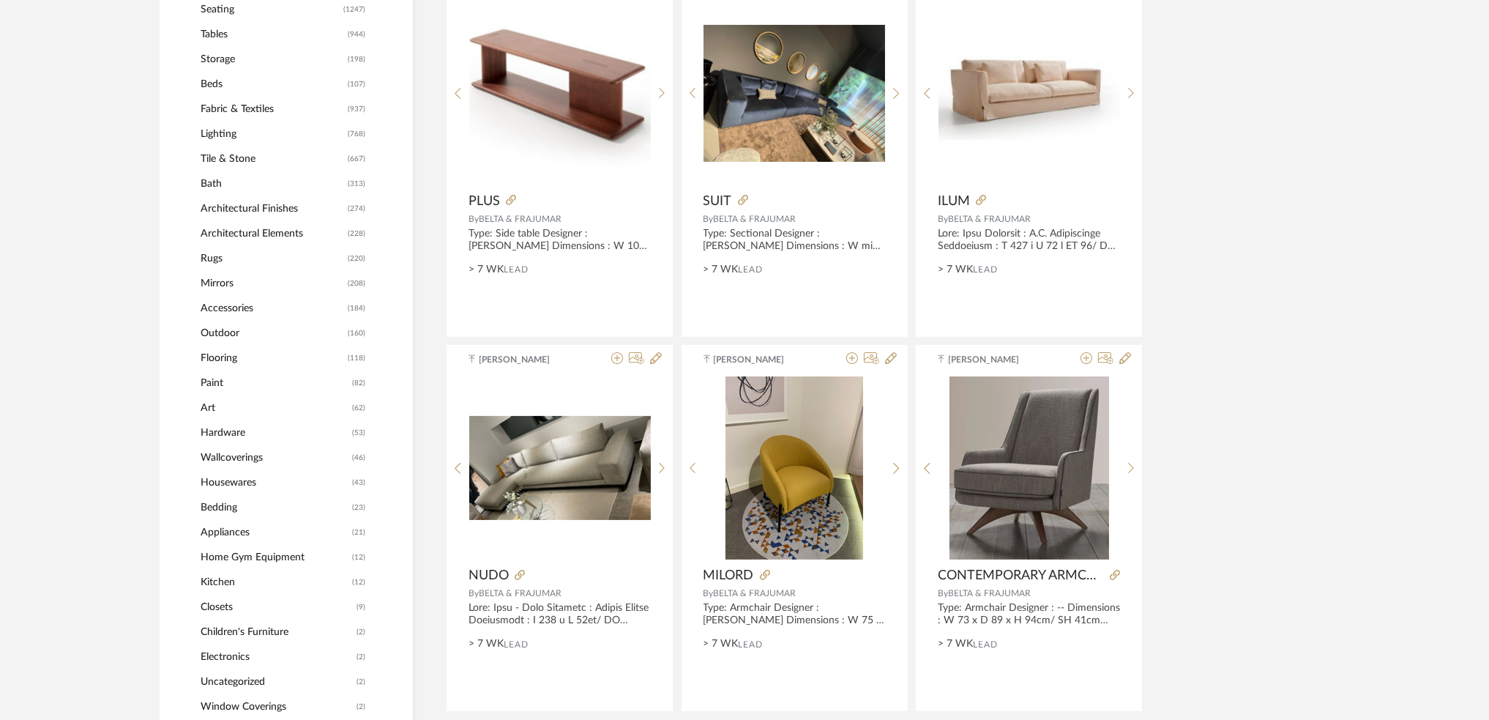
scroll to position [781, 0]
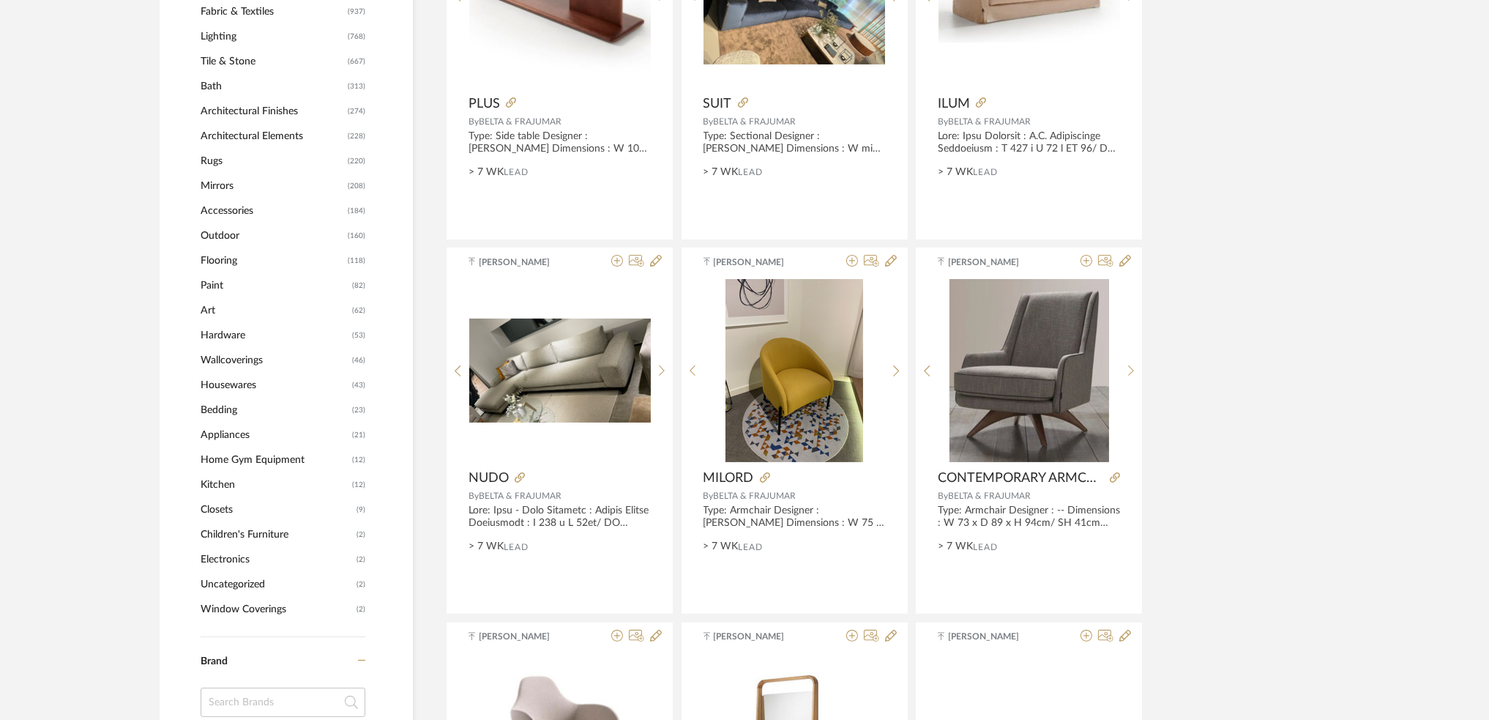
click at [213, 485] on span "Kitchen" at bounding box center [275, 484] width 148 height 25
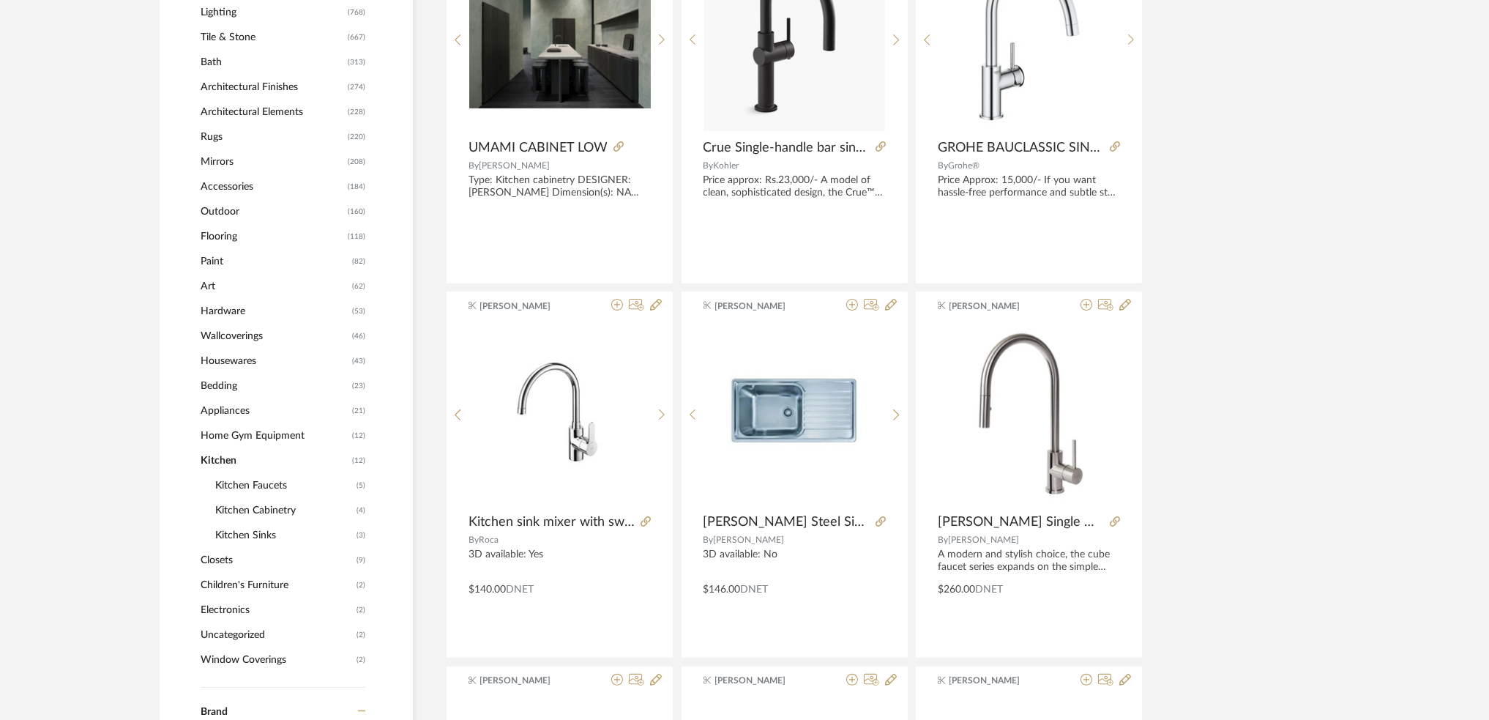
scroll to position [778, 0]
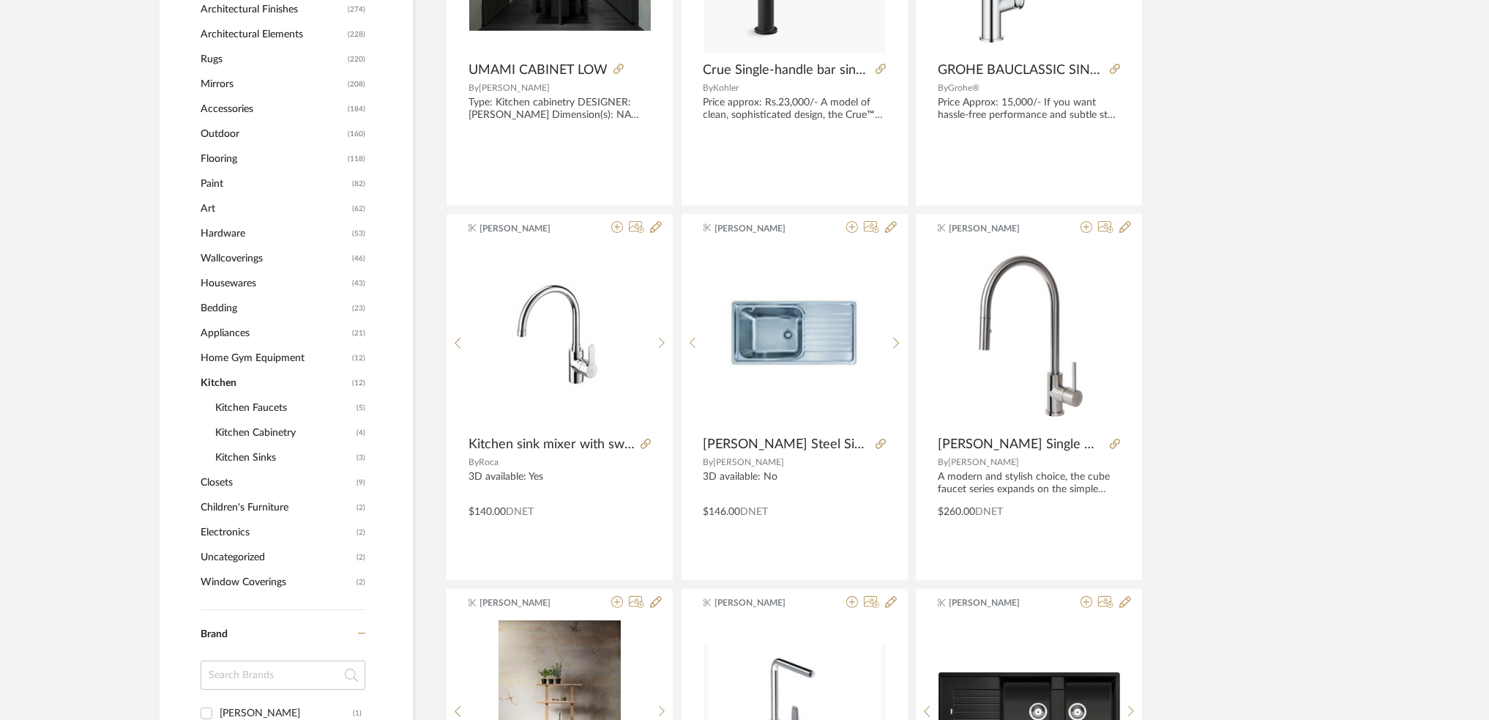
scroll to position [876, 0]
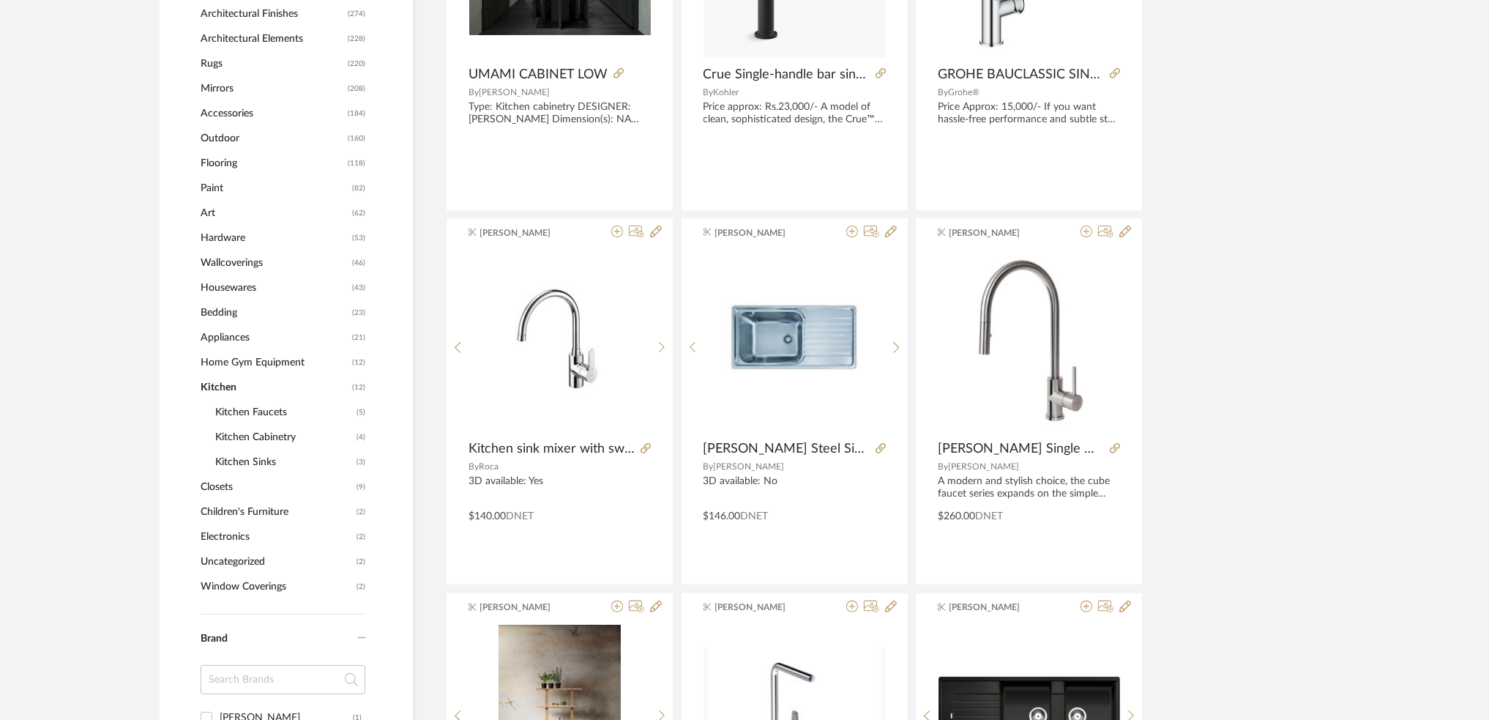
click at [223, 340] on span "Appliances" at bounding box center [275, 337] width 148 height 25
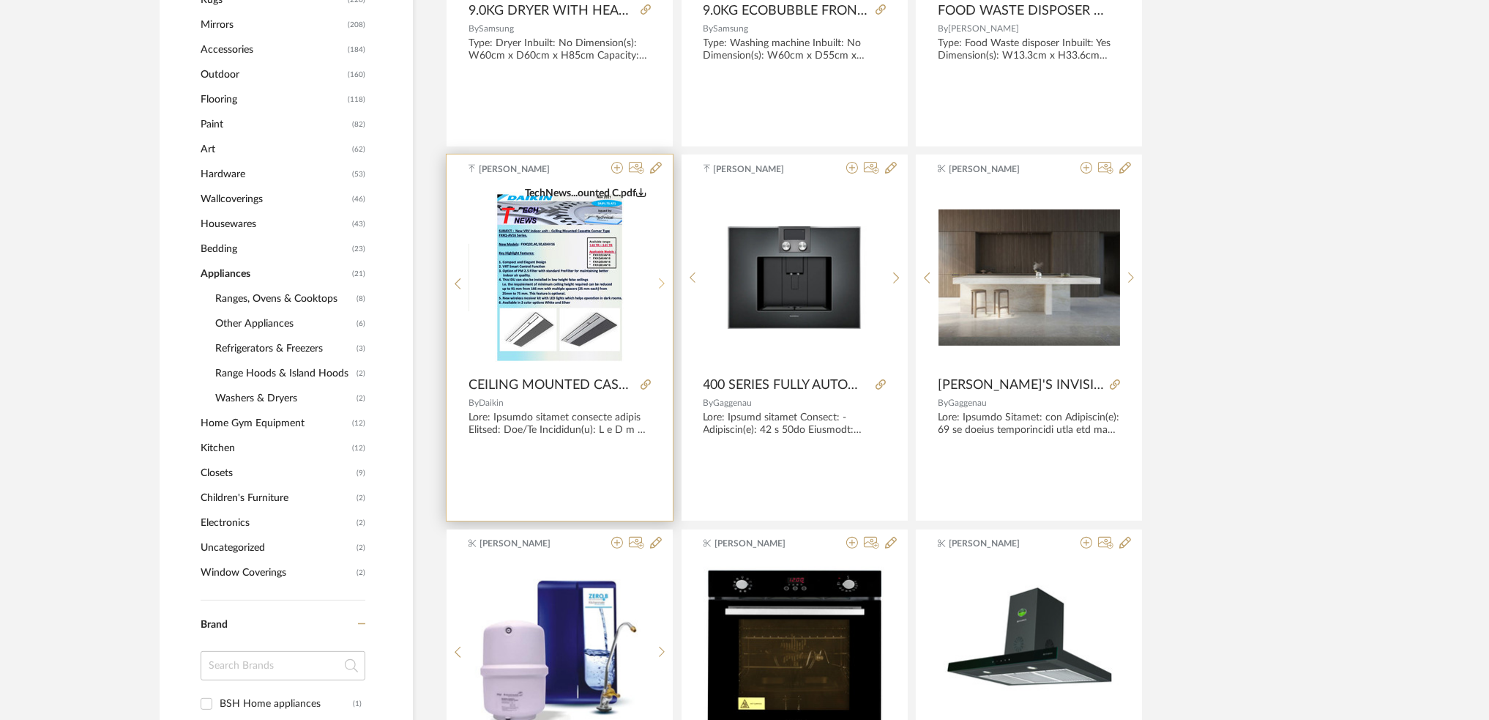
scroll to position [974, 0]
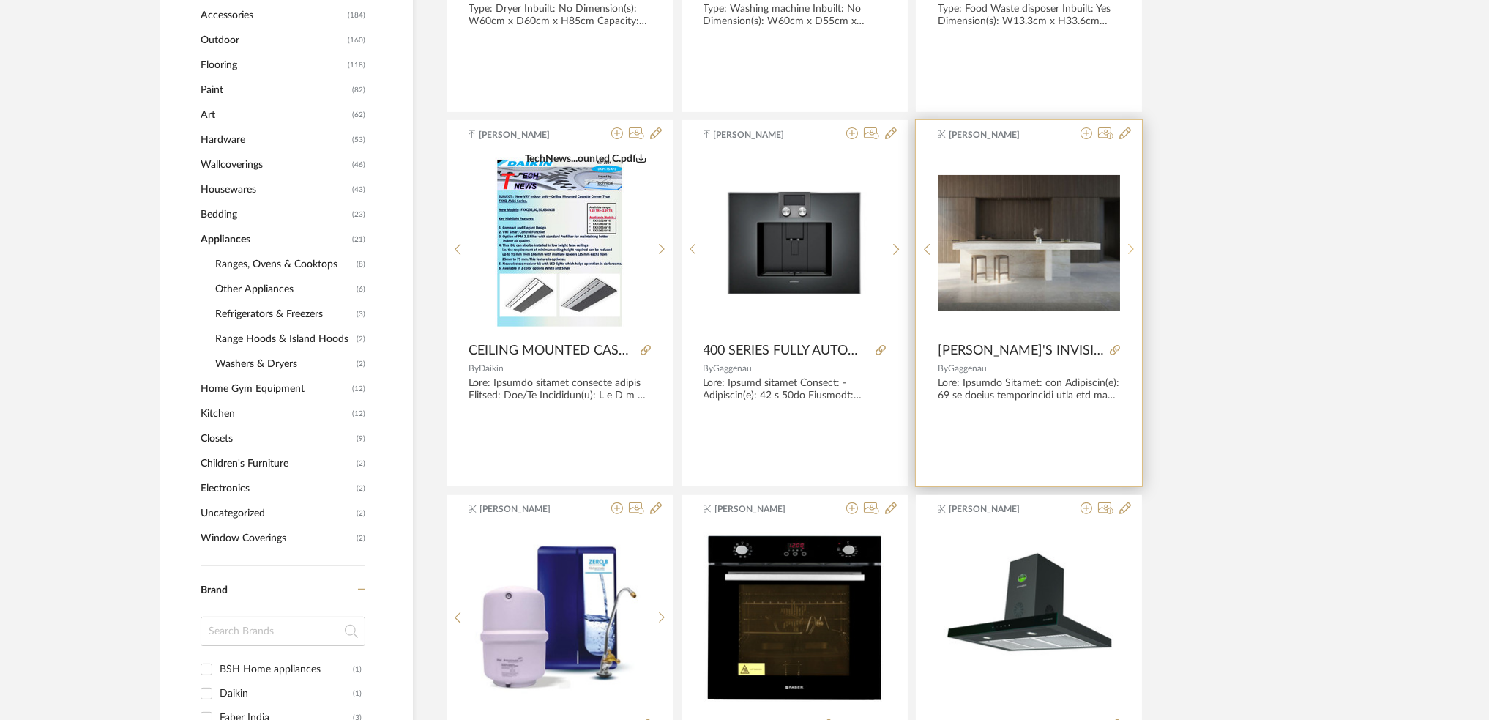
click at [1125, 253] on sr-next-btn at bounding box center [1131, 249] width 23 height 12
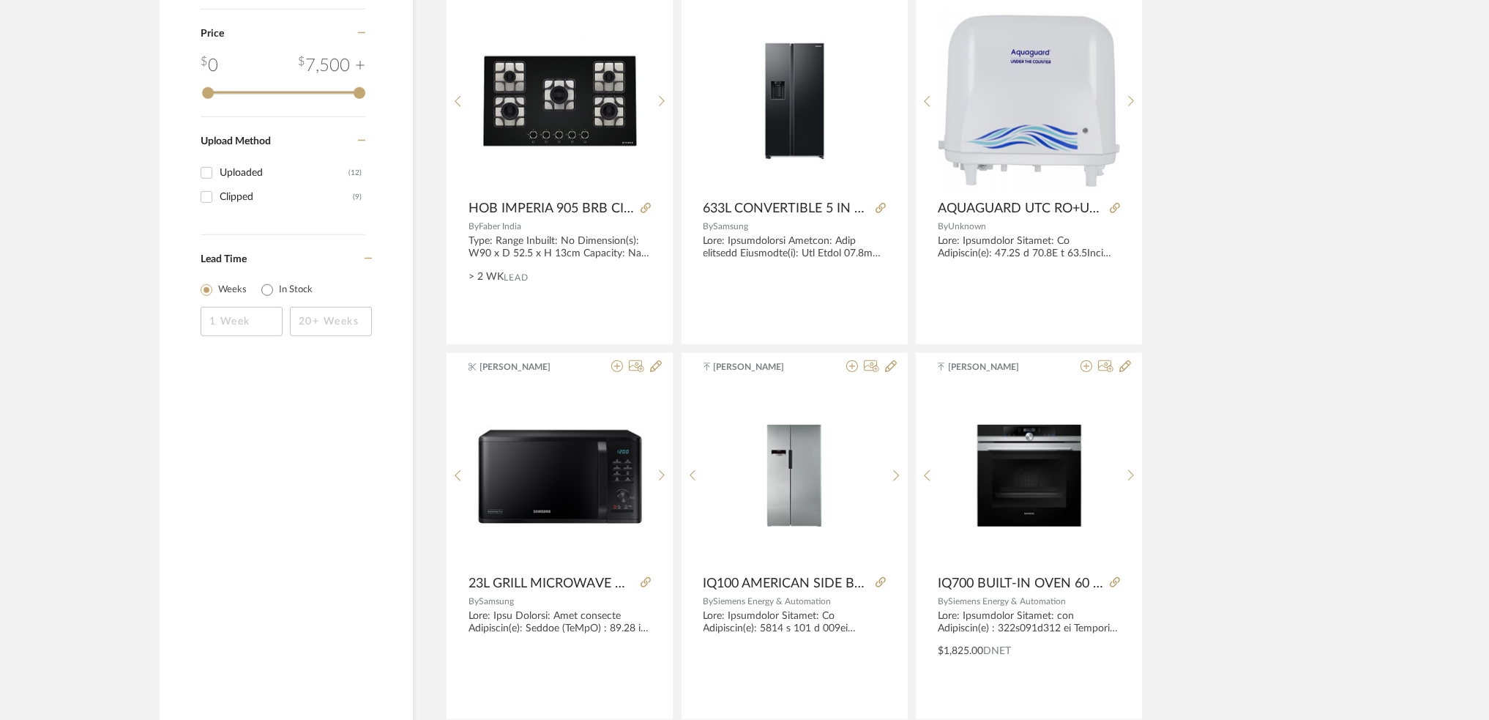
scroll to position [1950, 0]
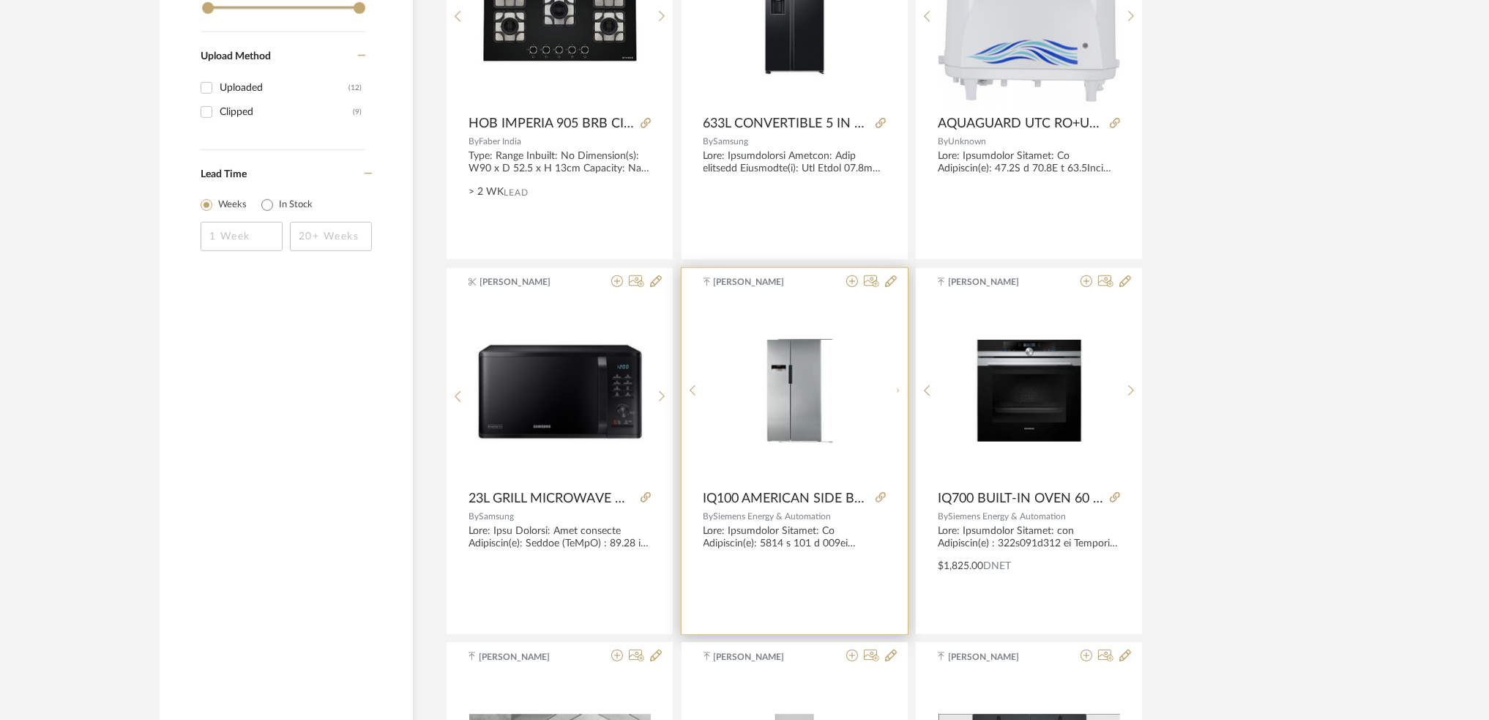
click at [906, 390] on div at bounding box center [896, 390] width 23 height 183
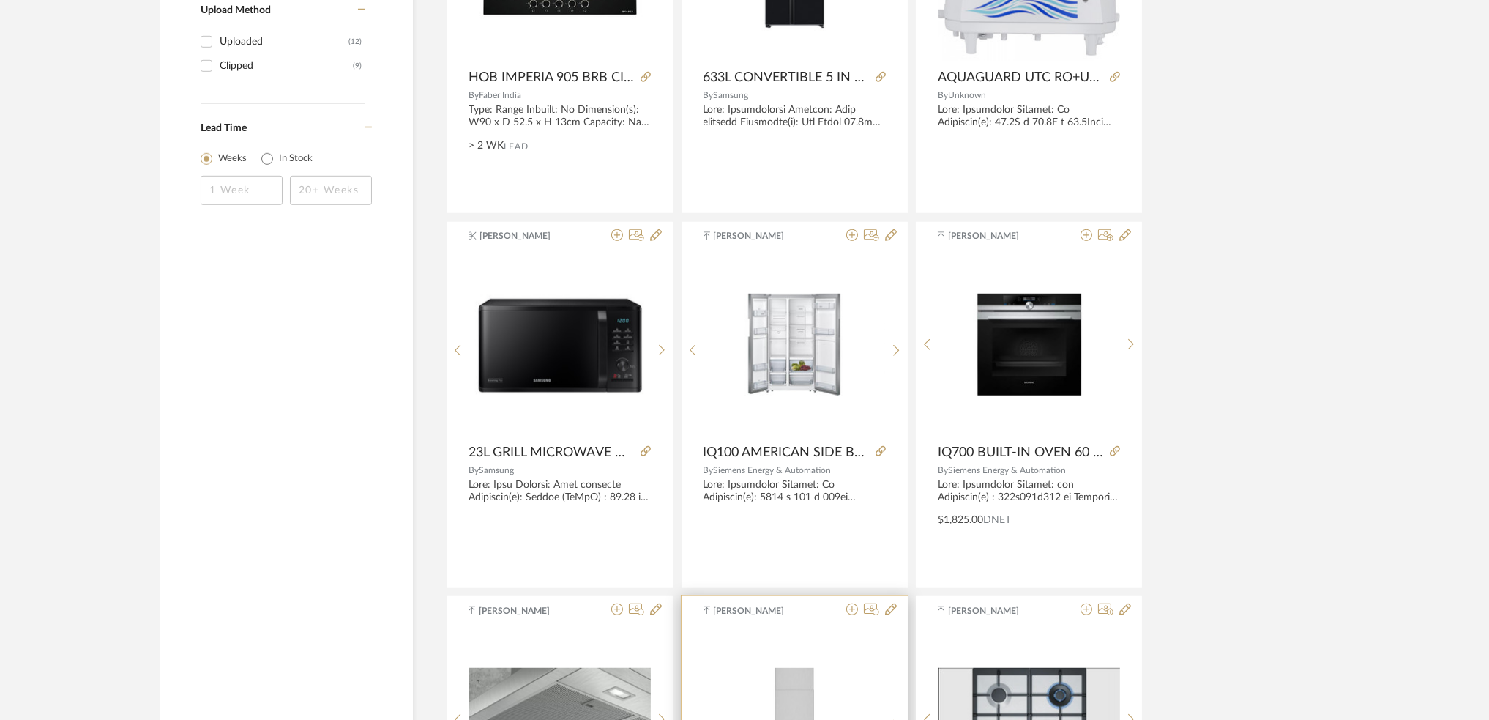
scroll to position [1945, 0]
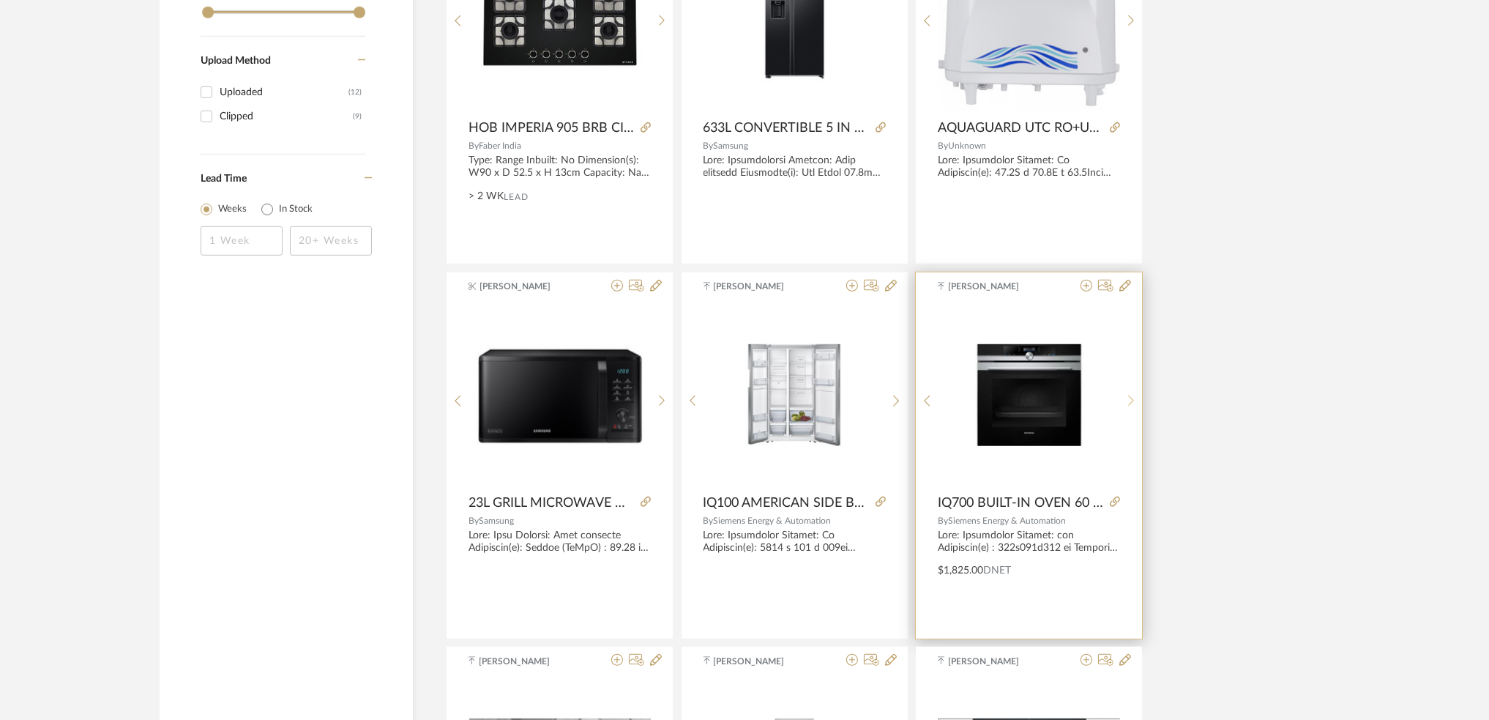
click at [1125, 392] on div at bounding box center [1131, 401] width 23 height 195
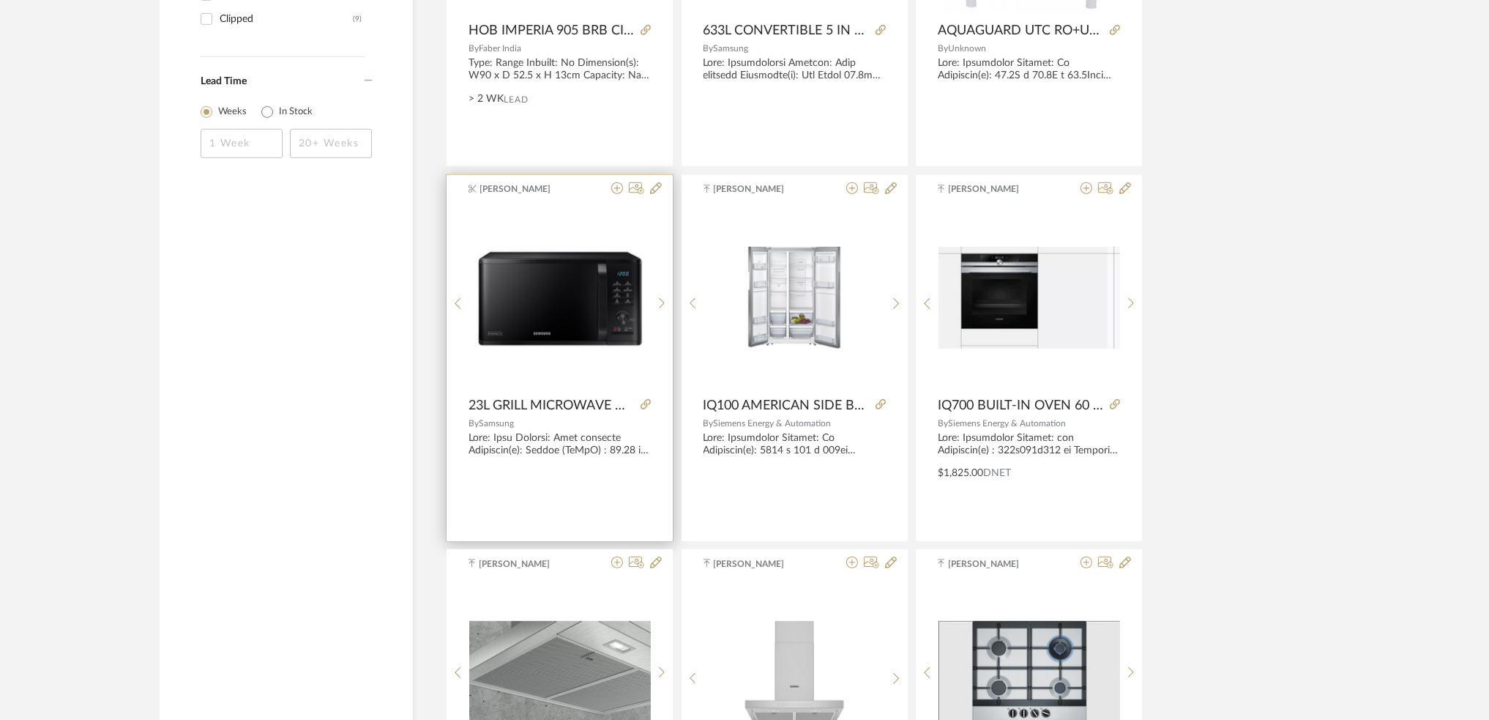
scroll to position [2336, 0]
